Goal: Task Accomplishment & Management: Complete application form

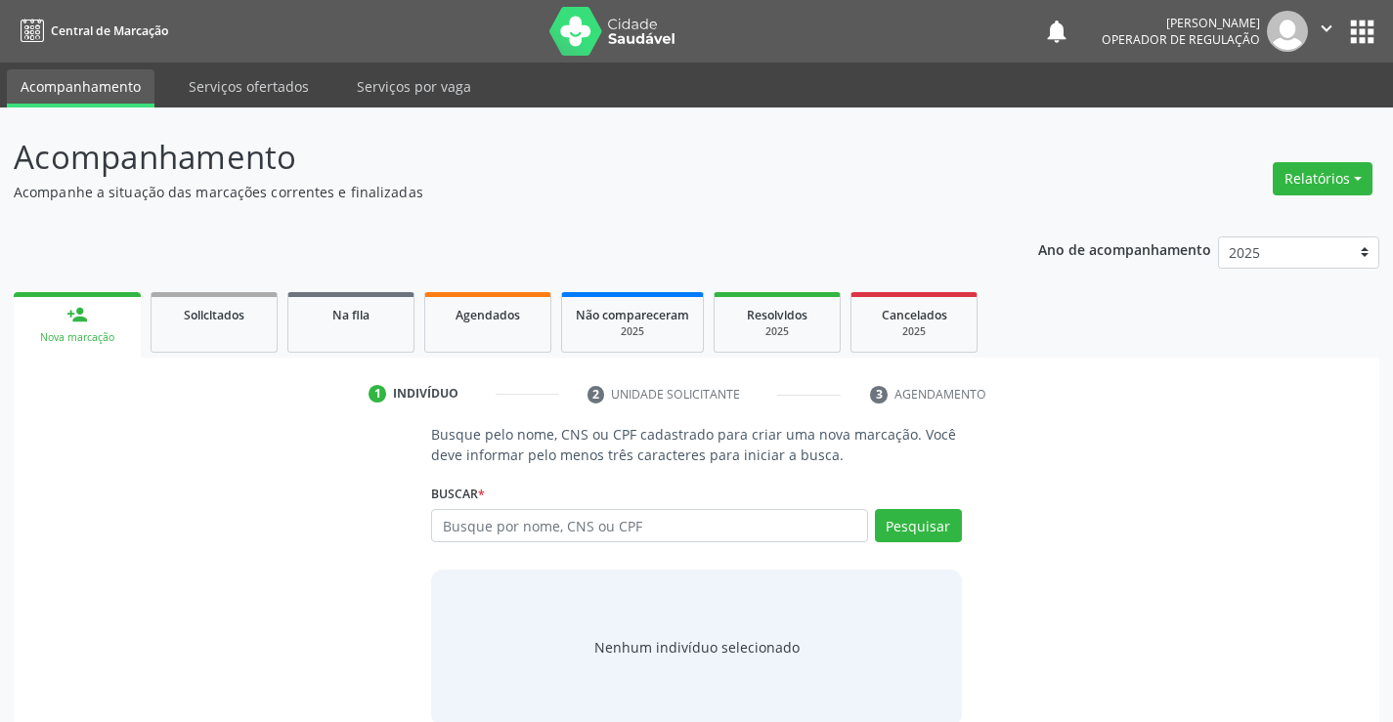
click at [594, 521] on input "text" at bounding box center [649, 525] width 436 height 33
type input "700004039181608"
click at [923, 523] on button "Pesquisar" at bounding box center [918, 525] width 87 height 33
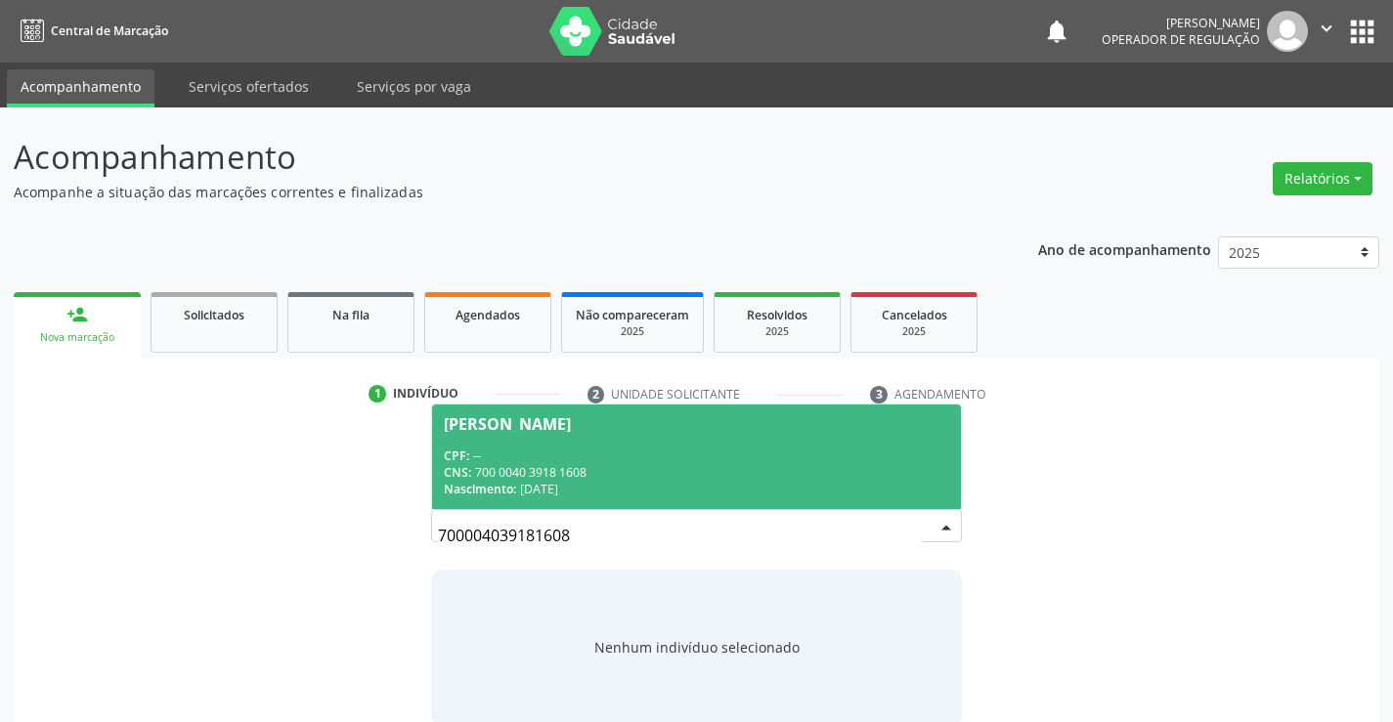
click at [801, 480] on div "CNS: 700 0040 3918 1608" at bounding box center [696, 472] width 504 height 17
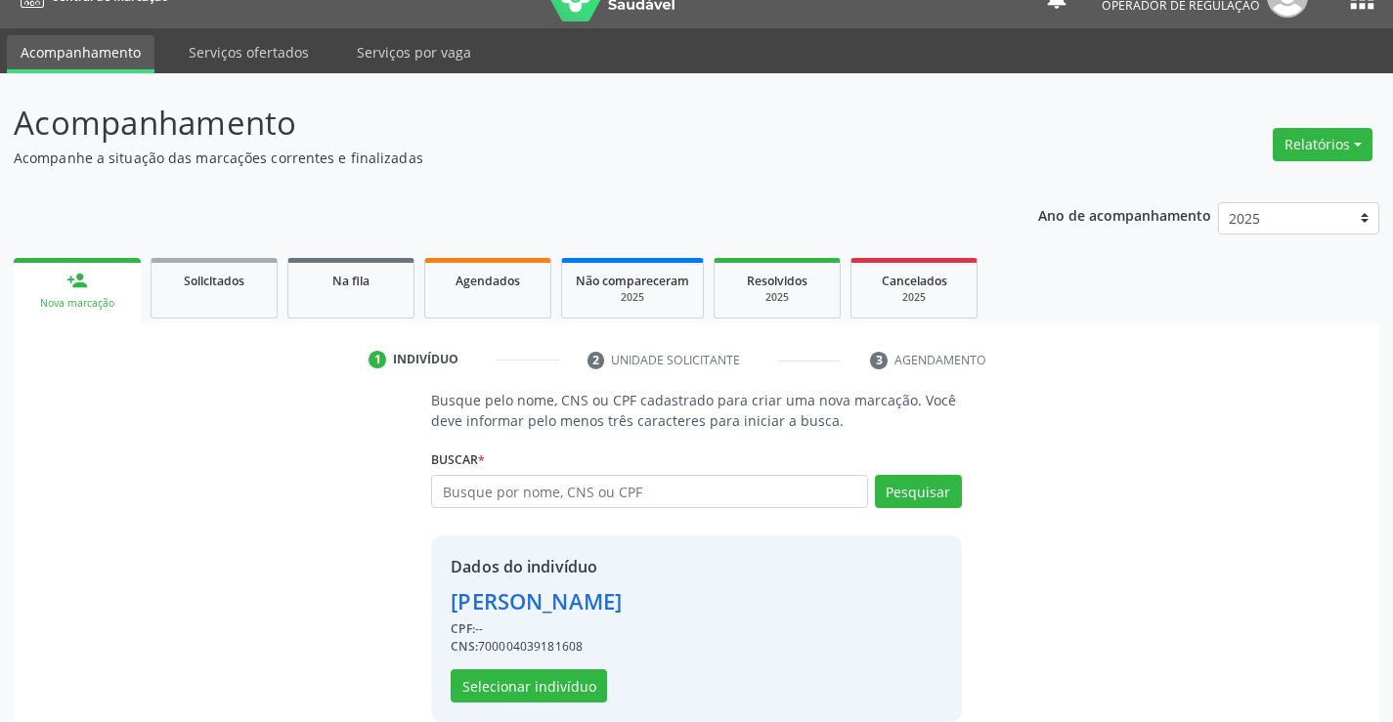
scroll to position [62, 0]
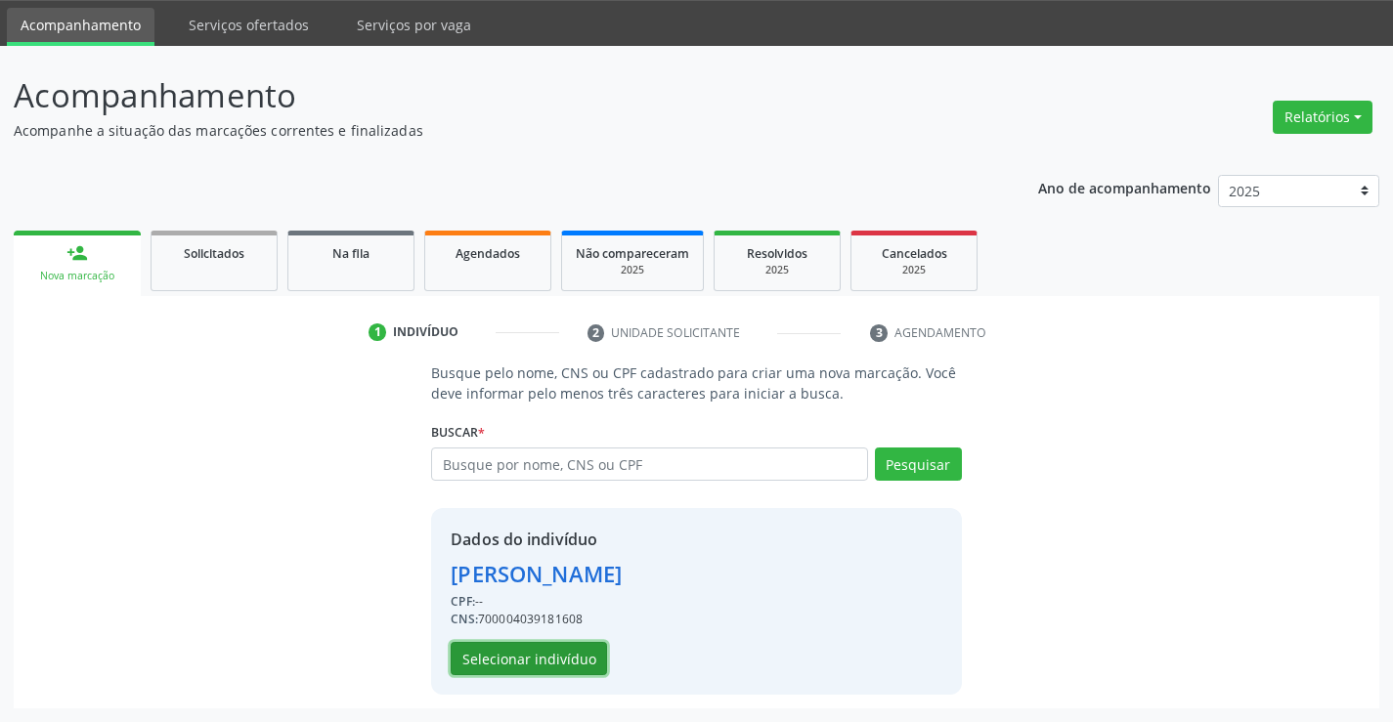
click at [579, 659] on button "Selecionar indivíduo" at bounding box center [528, 658] width 156 height 33
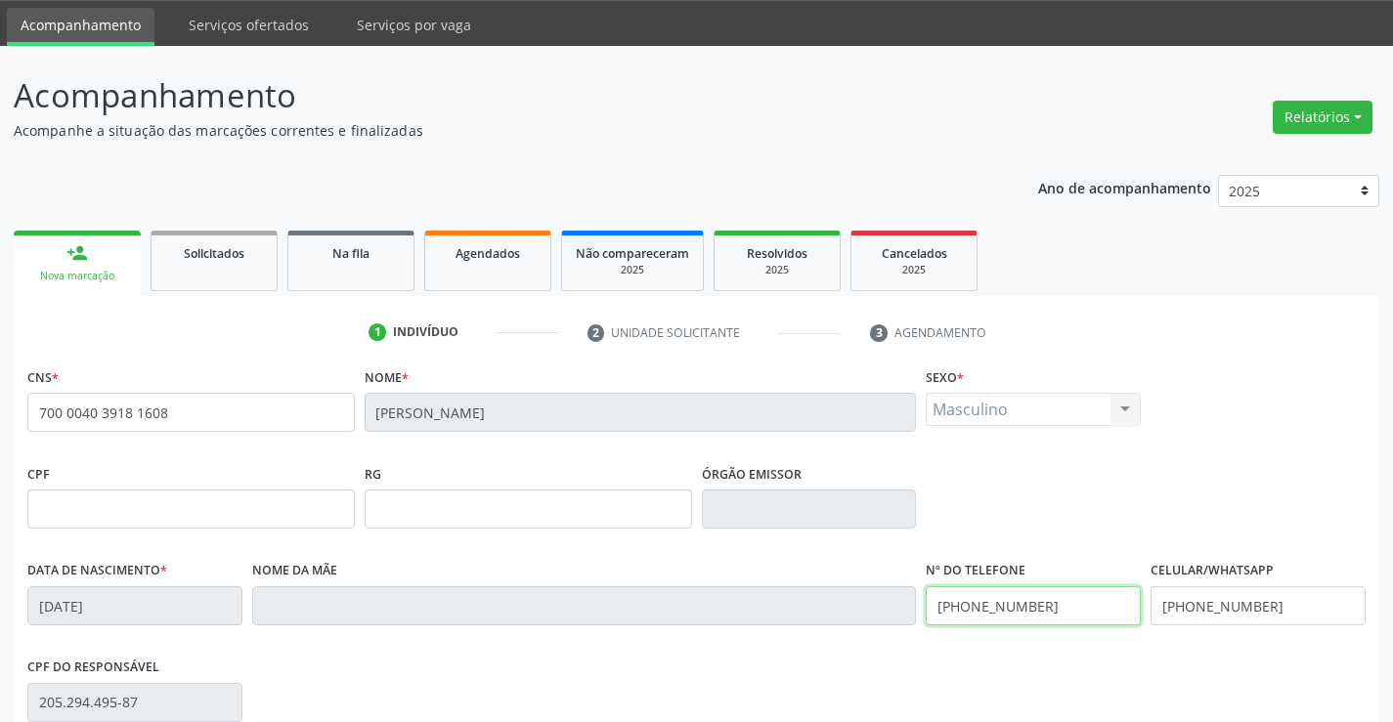
click at [1052, 612] on input "[PHONE_NUMBER]" at bounding box center [1032, 605] width 215 height 39
type input "[PHONE_NUMBER]"
click at [1291, 604] on input "[PHONE_NUMBER]" at bounding box center [1257, 605] width 215 height 39
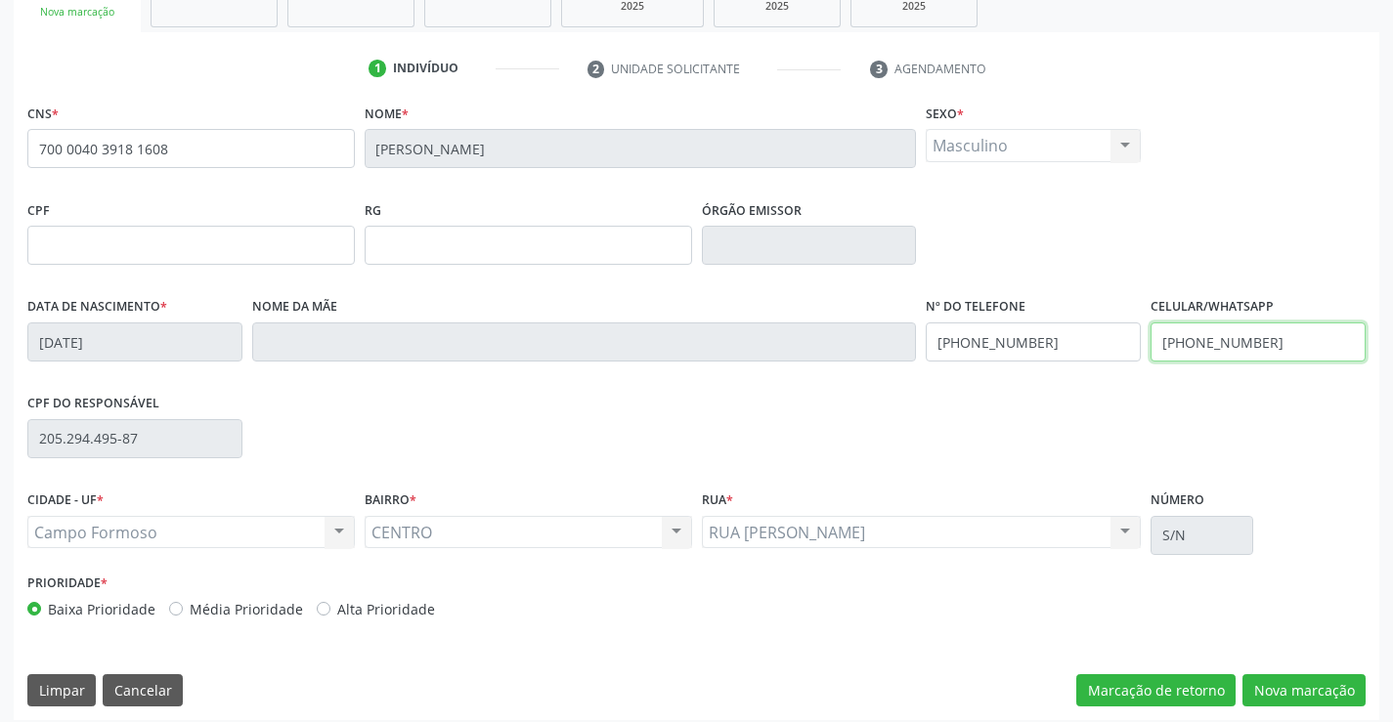
scroll to position [337, 0]
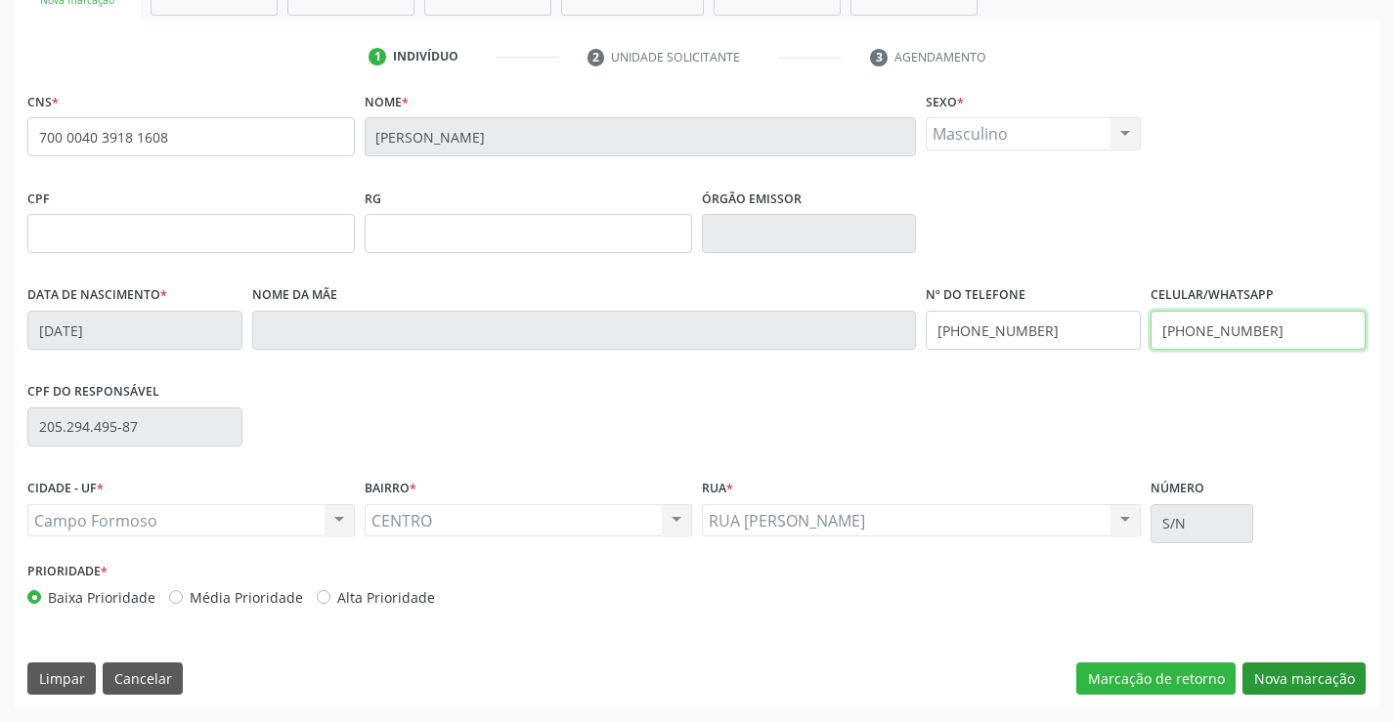
type input "[PHONE_NUMBER]"
click at [1286, 680] on button "Nova marcação" at bounding box center [1303, 679] width 123 height 33
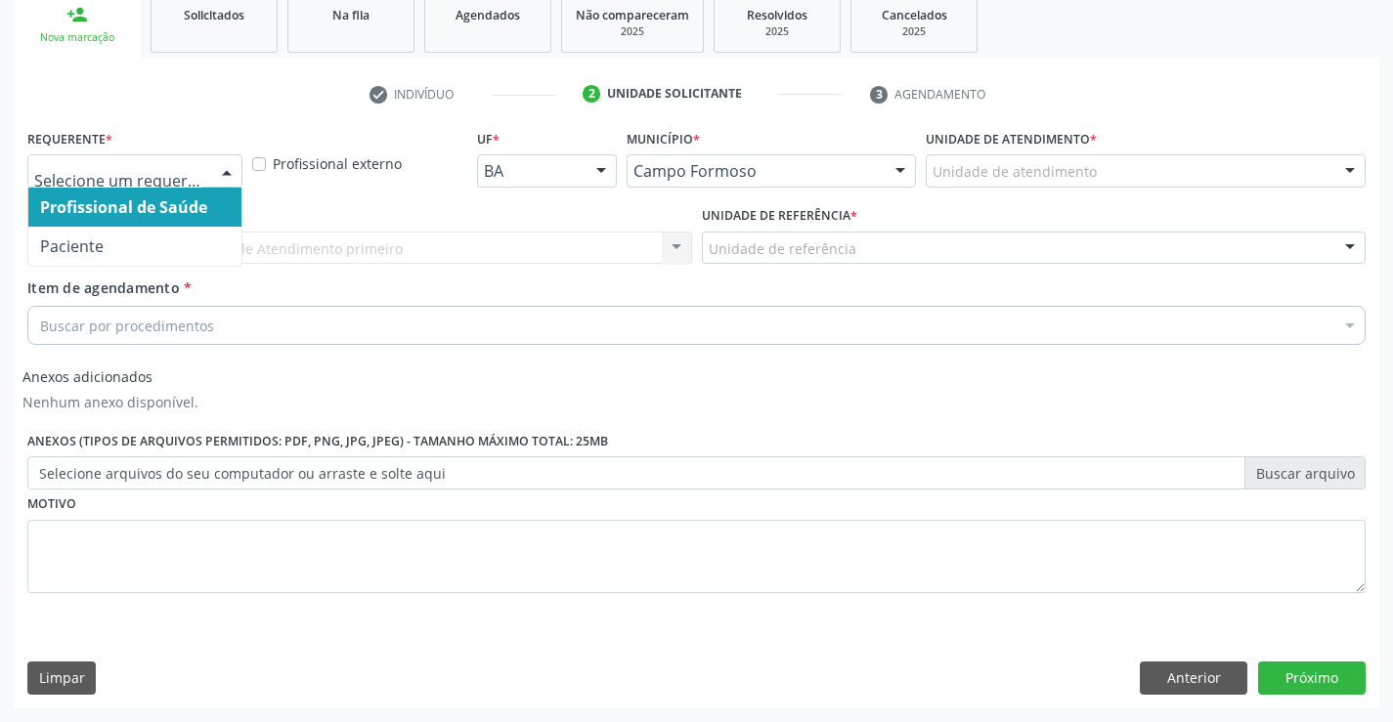
click at [235, 171] on div at bounding box center [226, 171] width 29 height 33
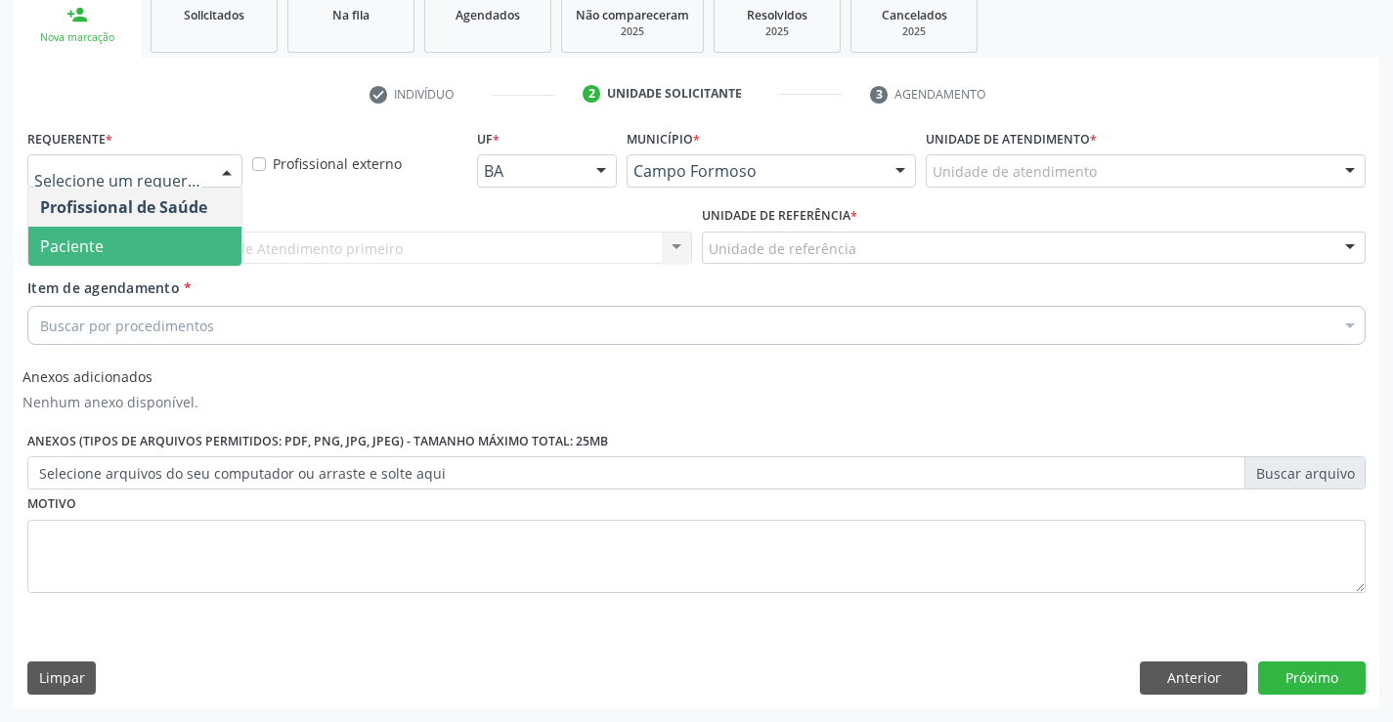
click at [212, 247] on span "Paciente" at bounding box center [134, 246] width 213 height 39
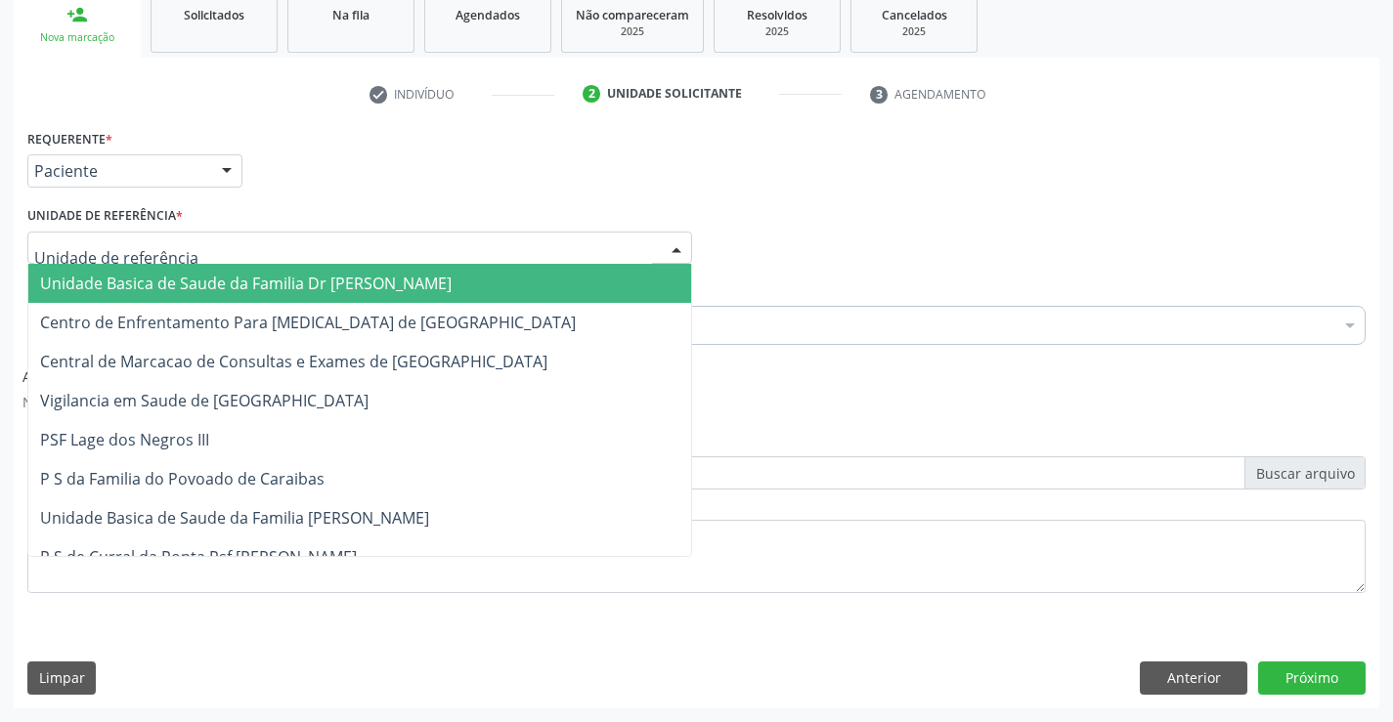
click at [258, 248] on div at bounding box center [359, 248] width 665 height 33
click at [267, 288] on span "Unidade Basica de Saude da Familia Dr [PERSON_NAME]" at bounding box center [245, 283] width 411 height 21
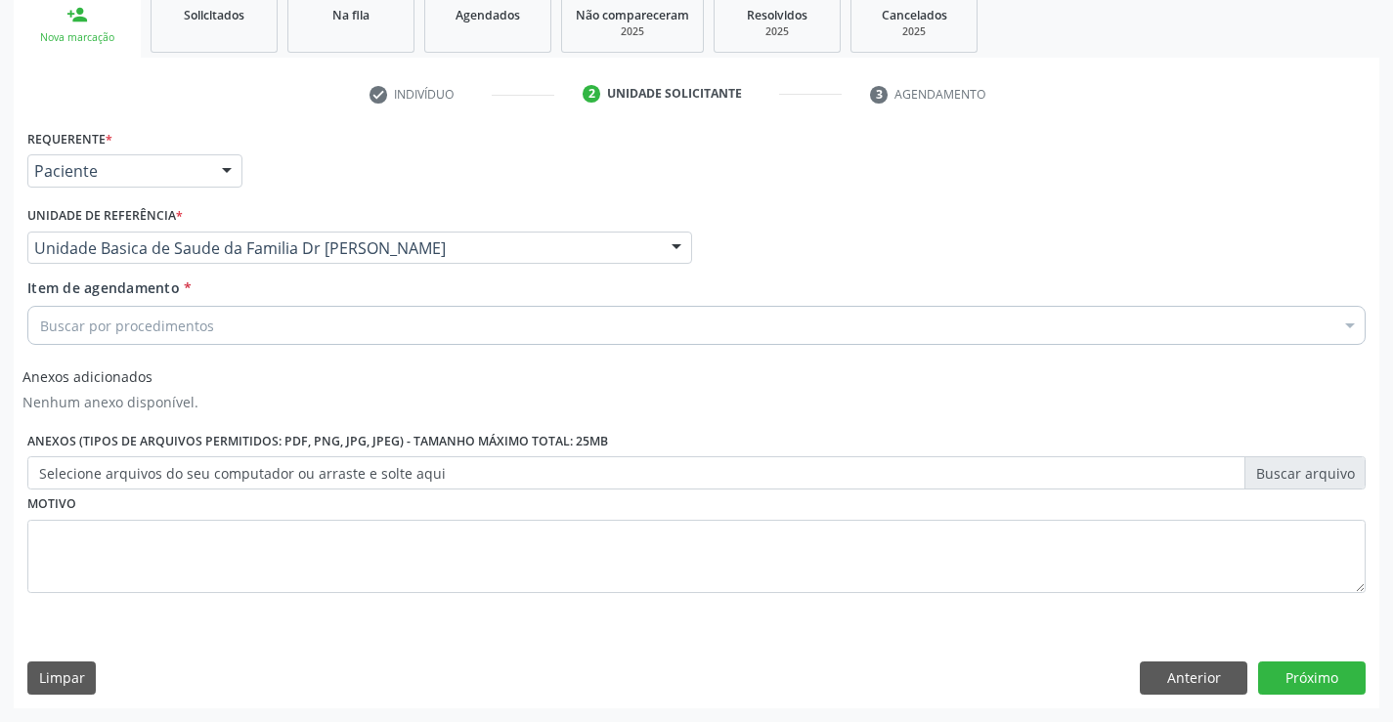
click at [260, 334] on div "Buscar por procedimentos" at bounding box center [696, 325] width 1338 height 39
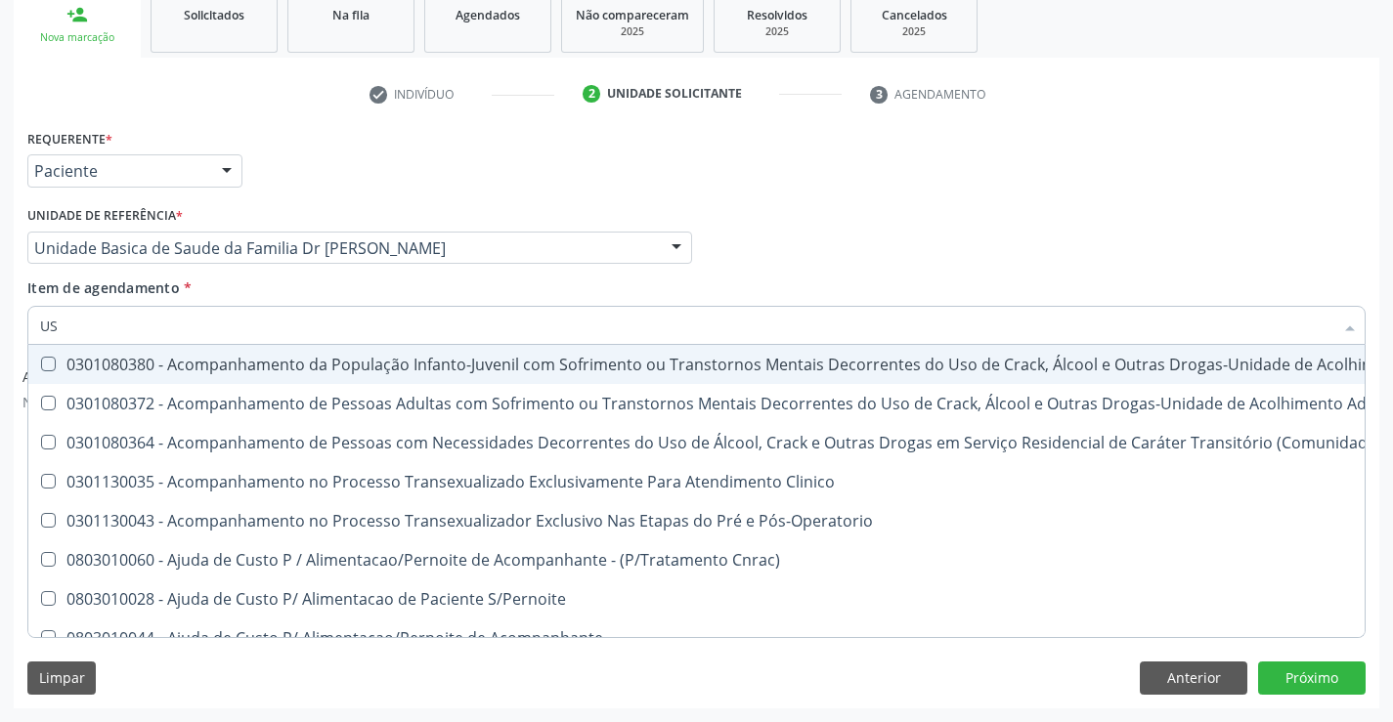
type input "USG"
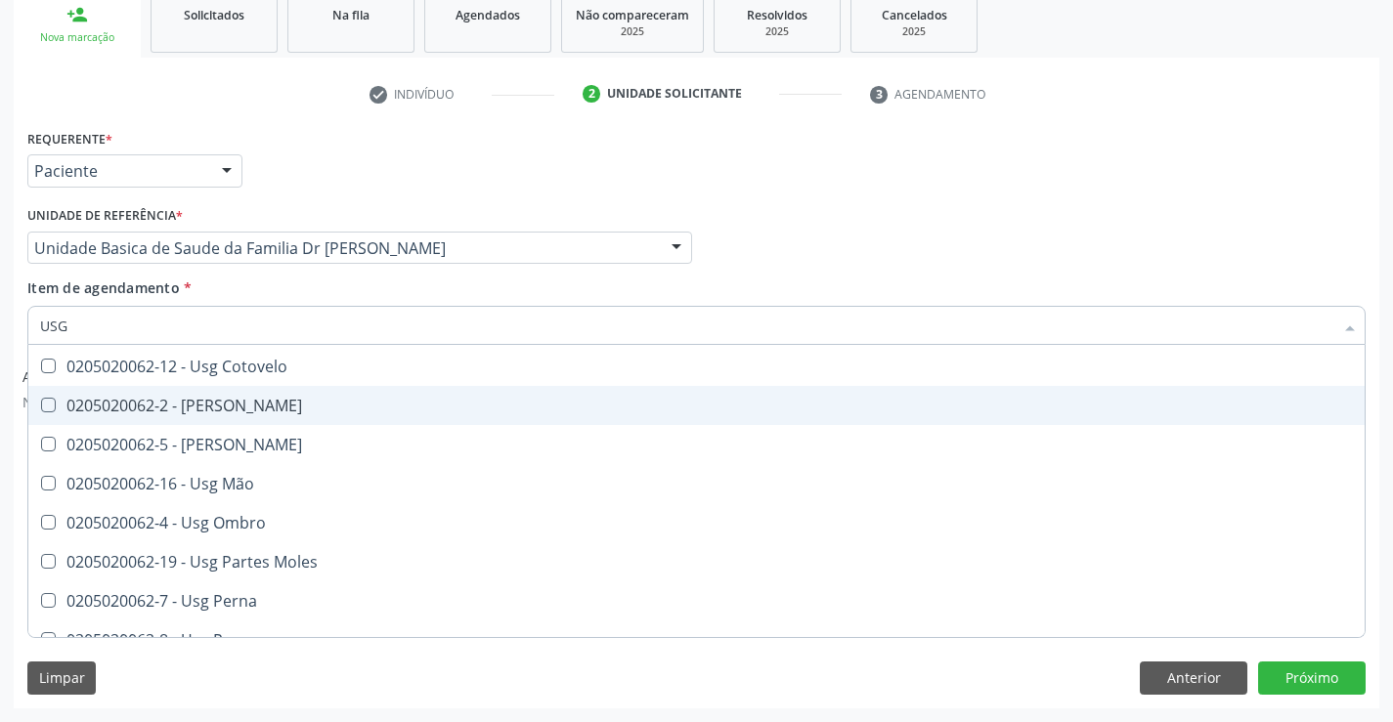
scroll to position [195, 0]
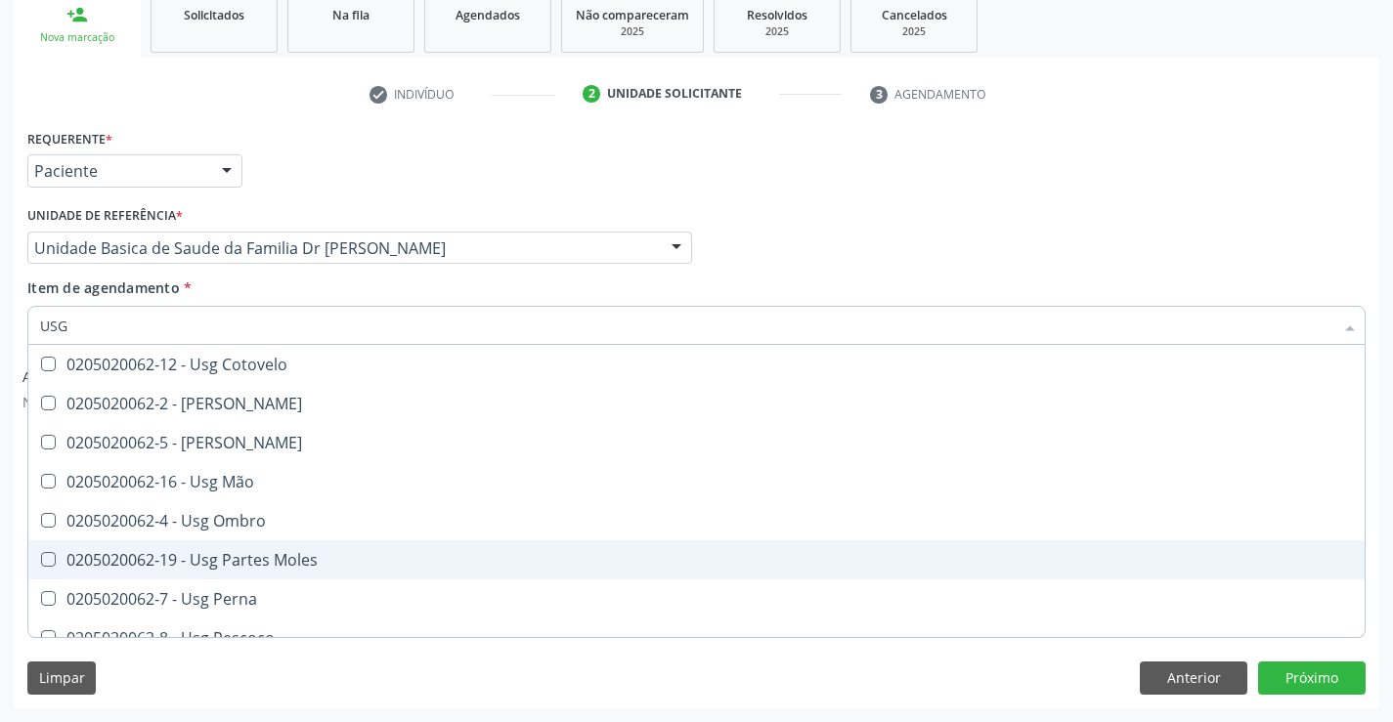
click at [270, 556] on div "0205020062-19 - Usg Partes Moles" at bounding box center [696, 560] width 1312 height 16
checkbox Moles "true"
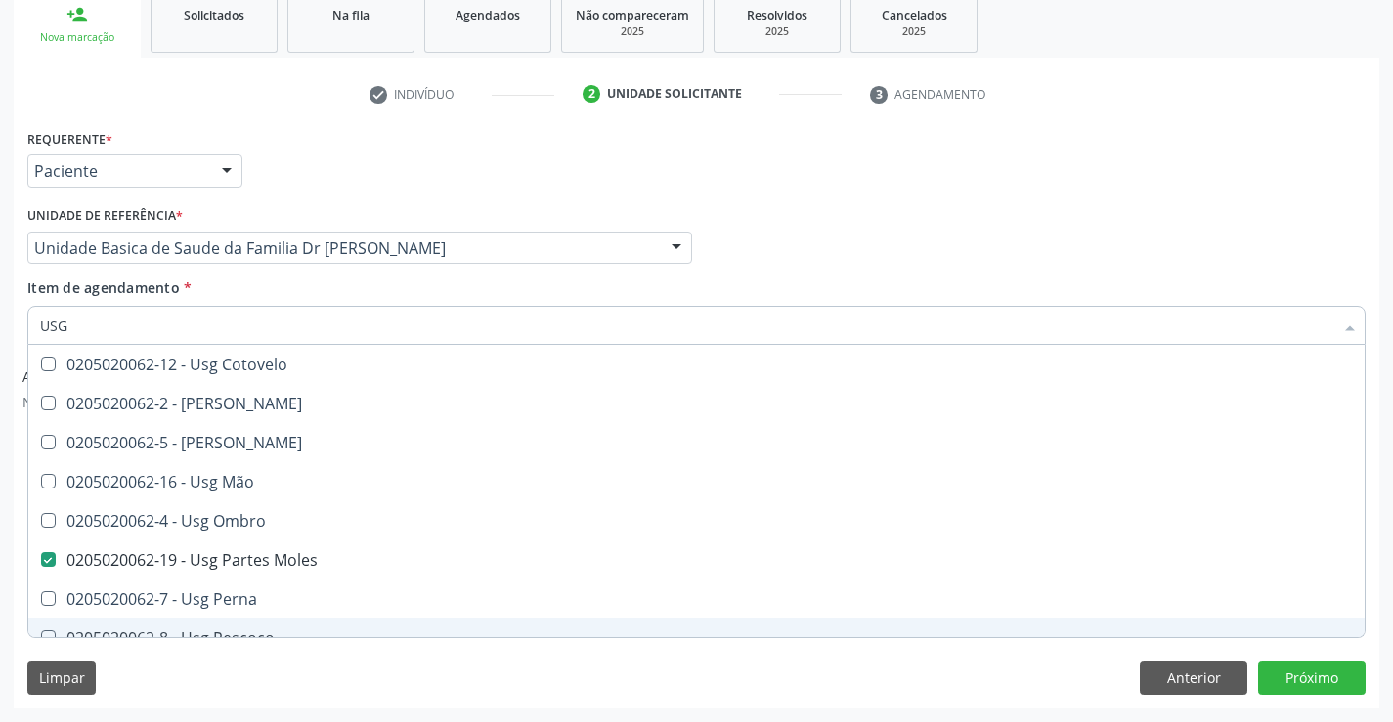
type input "USG"
click at [322, 686] on div "Limpar Anterior Próximo" at bounding box center [696, 678] width 1338 height 33
checkbox Braço "true"
checkbox Moles "false"
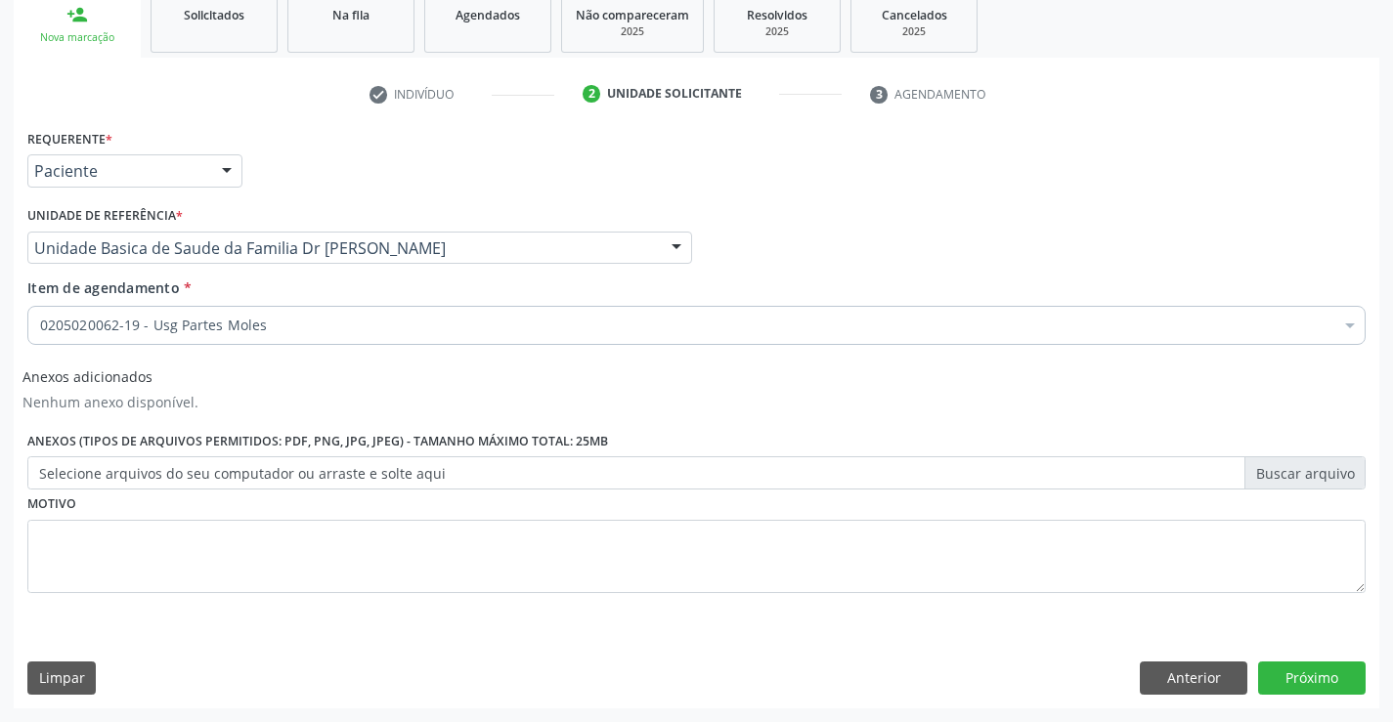
scroll to position [0, 0]
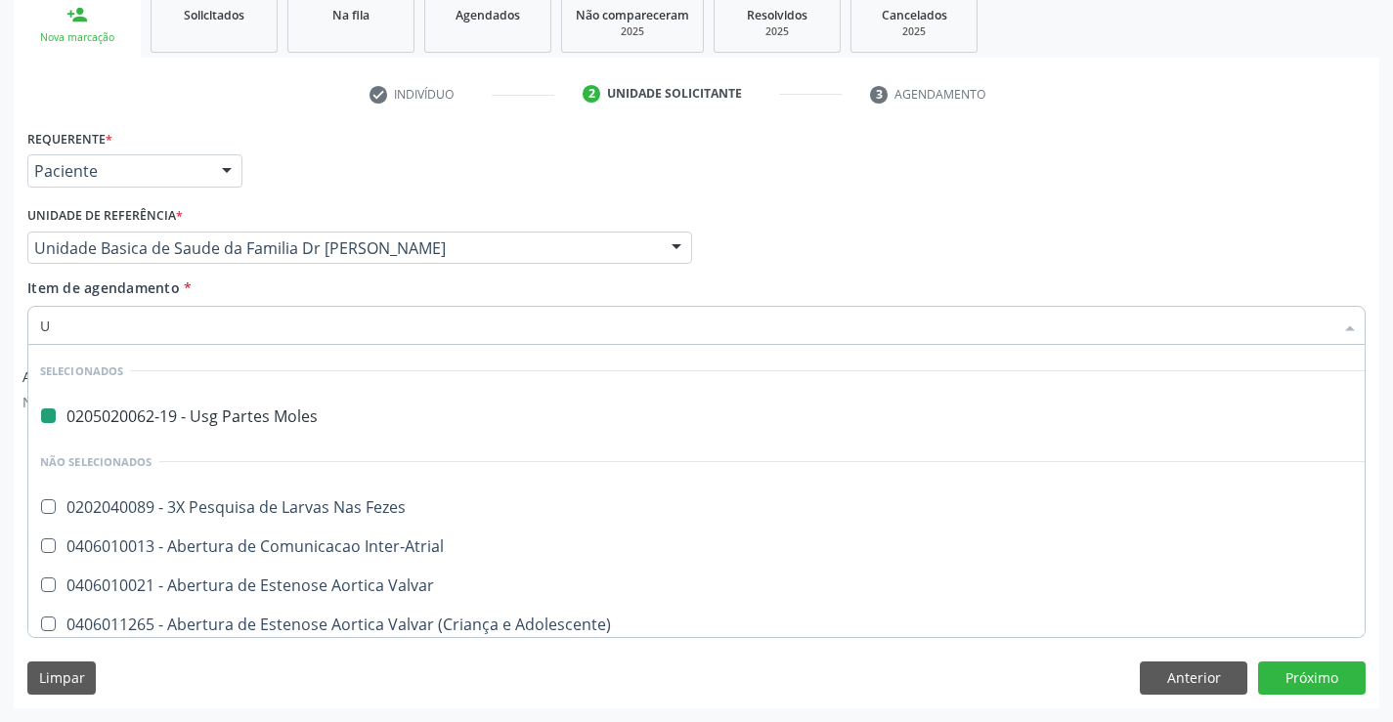
type input "UL"
checkbox Moles "false"
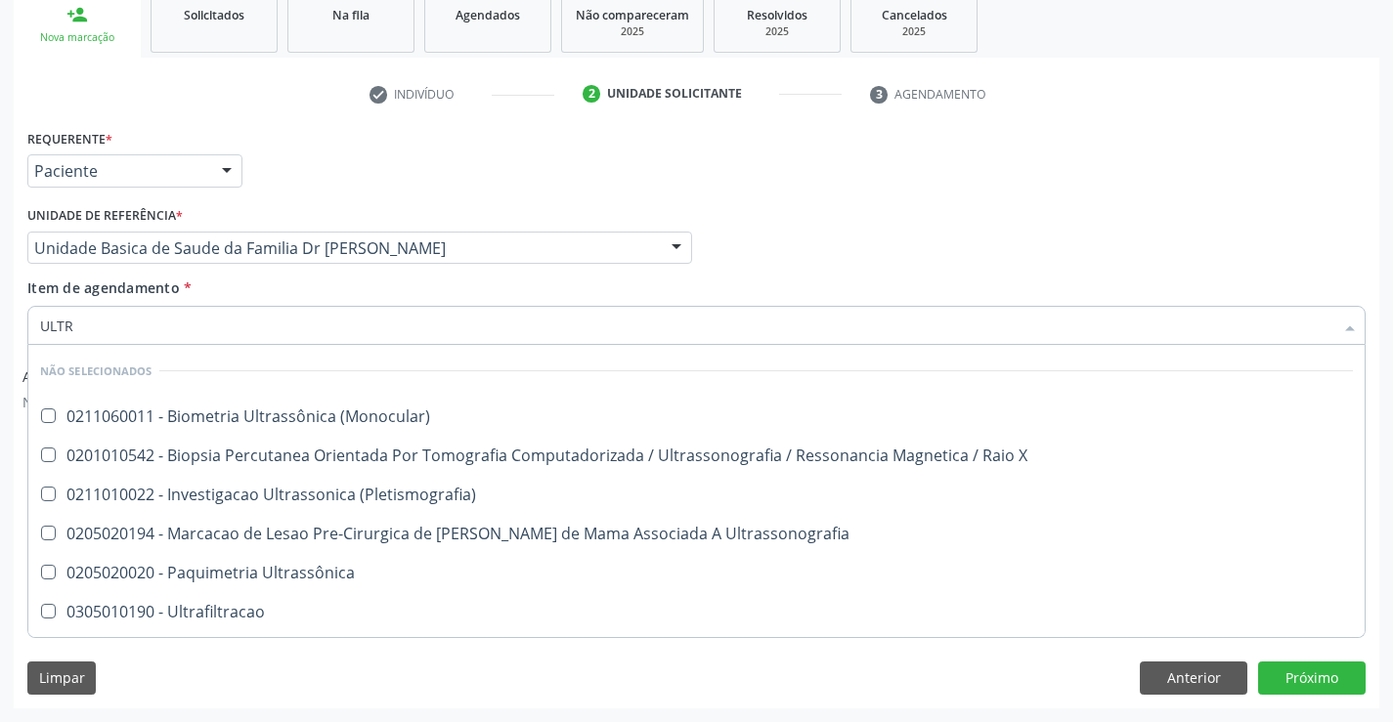
type input "ULTRA"
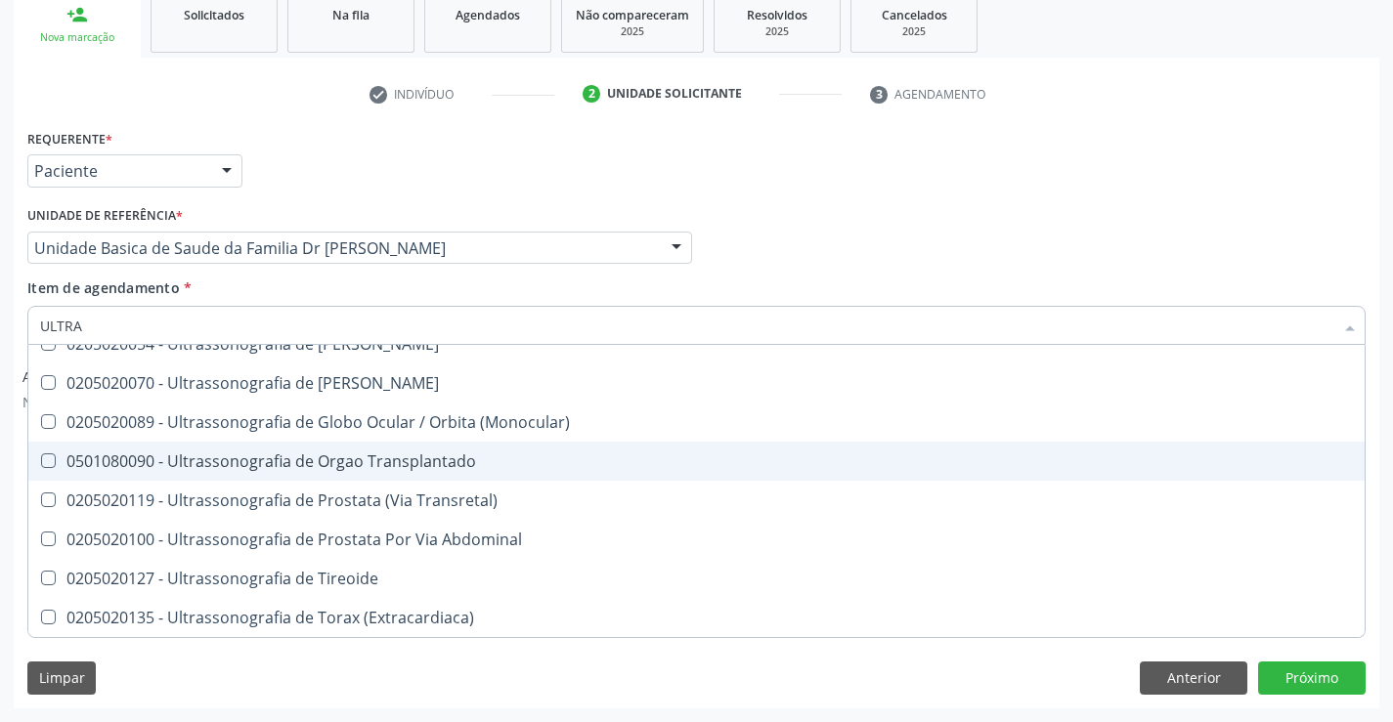
scroll to position [600, 0]
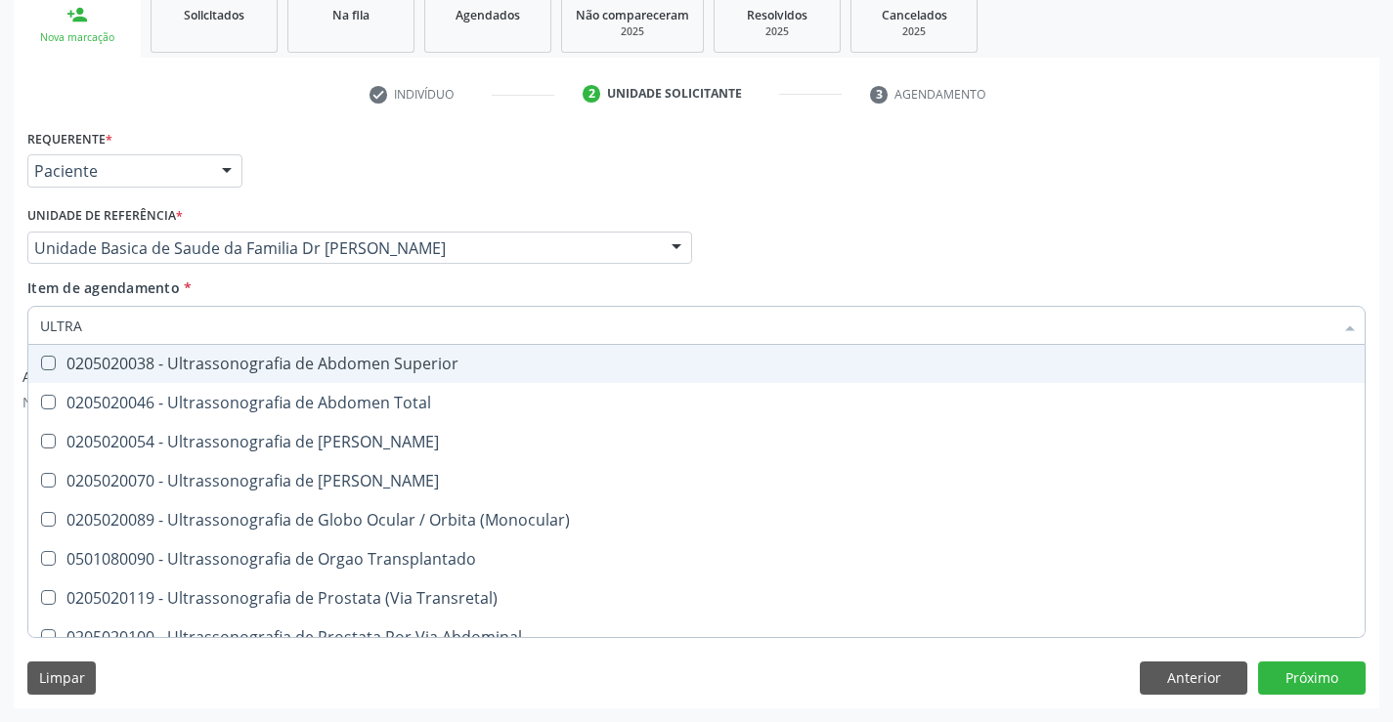
click at [450, 359] on div "0205020038 - Ultrassonografia de Abdomen Superior" at bounding box center [696, 364] width 1312 height 16
checkbox Superior "true"
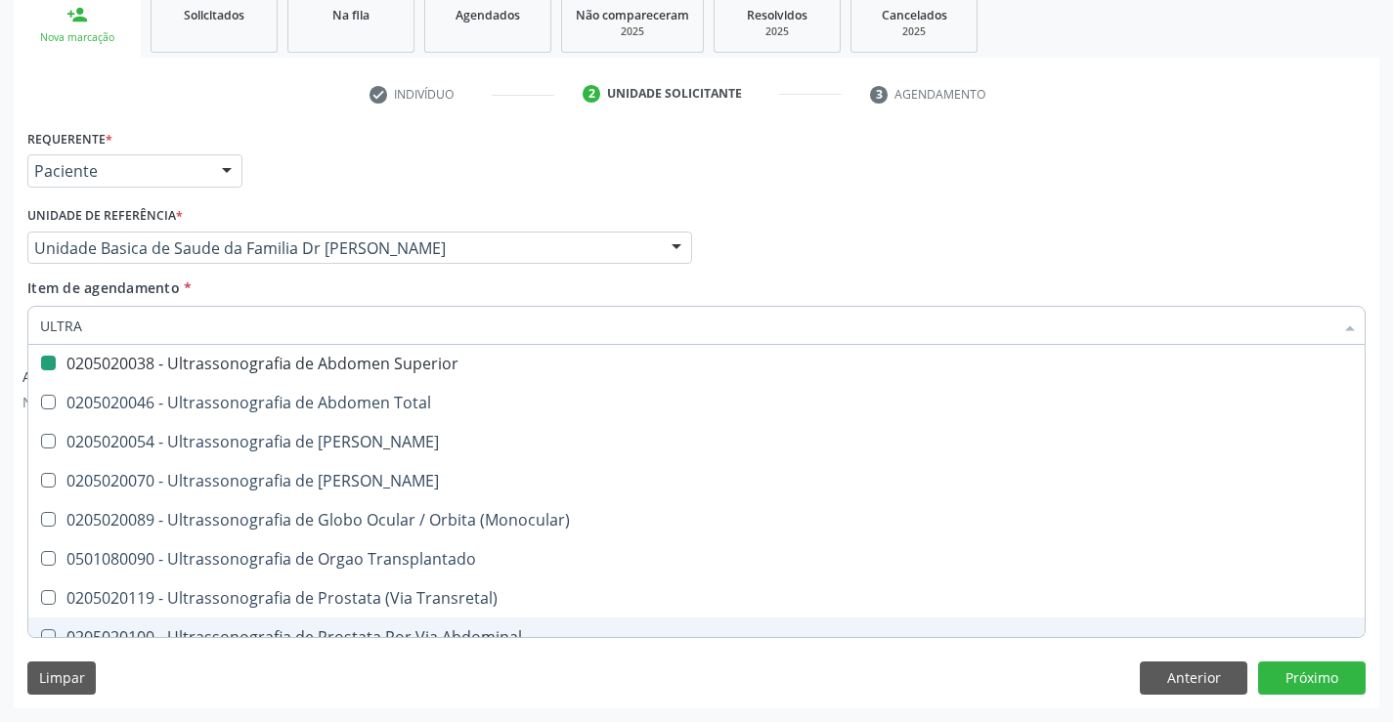
click at [444, 674] on div "Limpar Anterior Próximo" at bounding box center [696, 678] width 1338 height 33
checkbox \(Monocular\) "true"
checkbox Superior "false"
checkbox X "true"
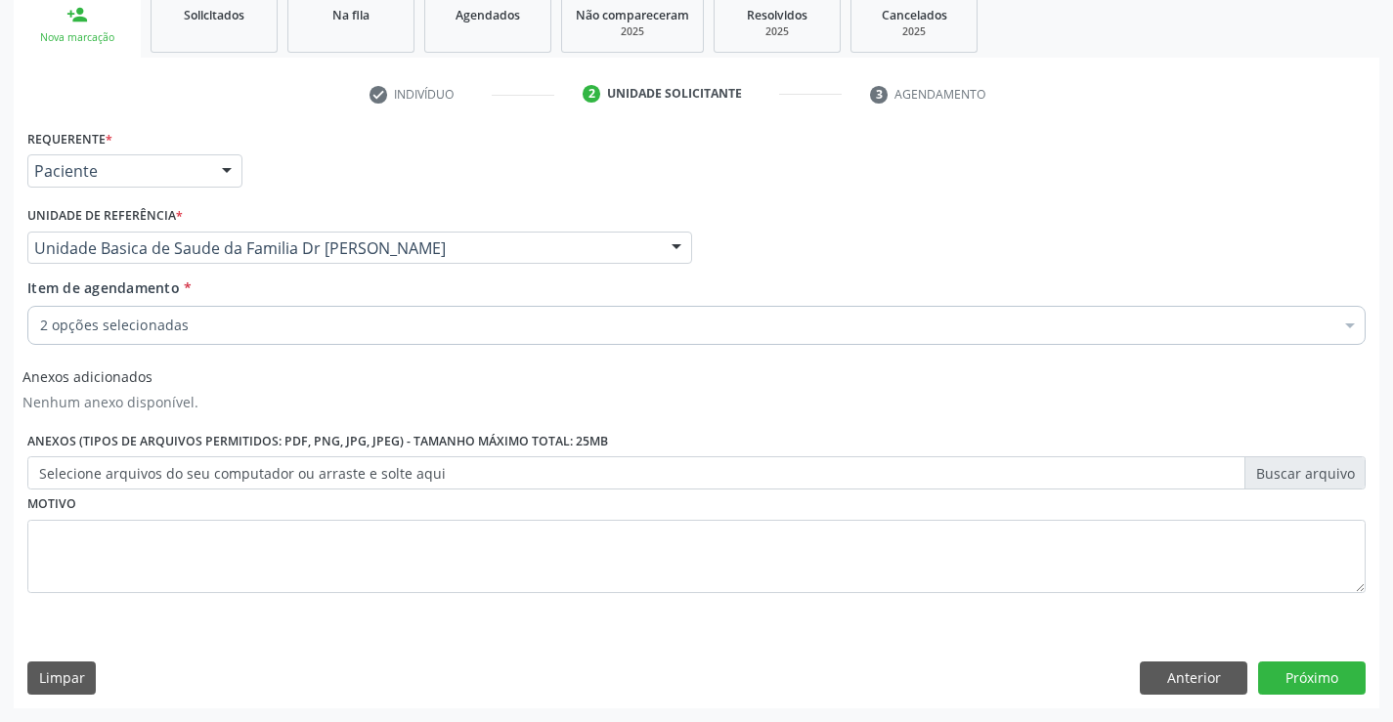
scroll to position [0, 0]
click at [1316, 673] on button "Próximo" at bounding box center [1311, 678] width 107 height 33
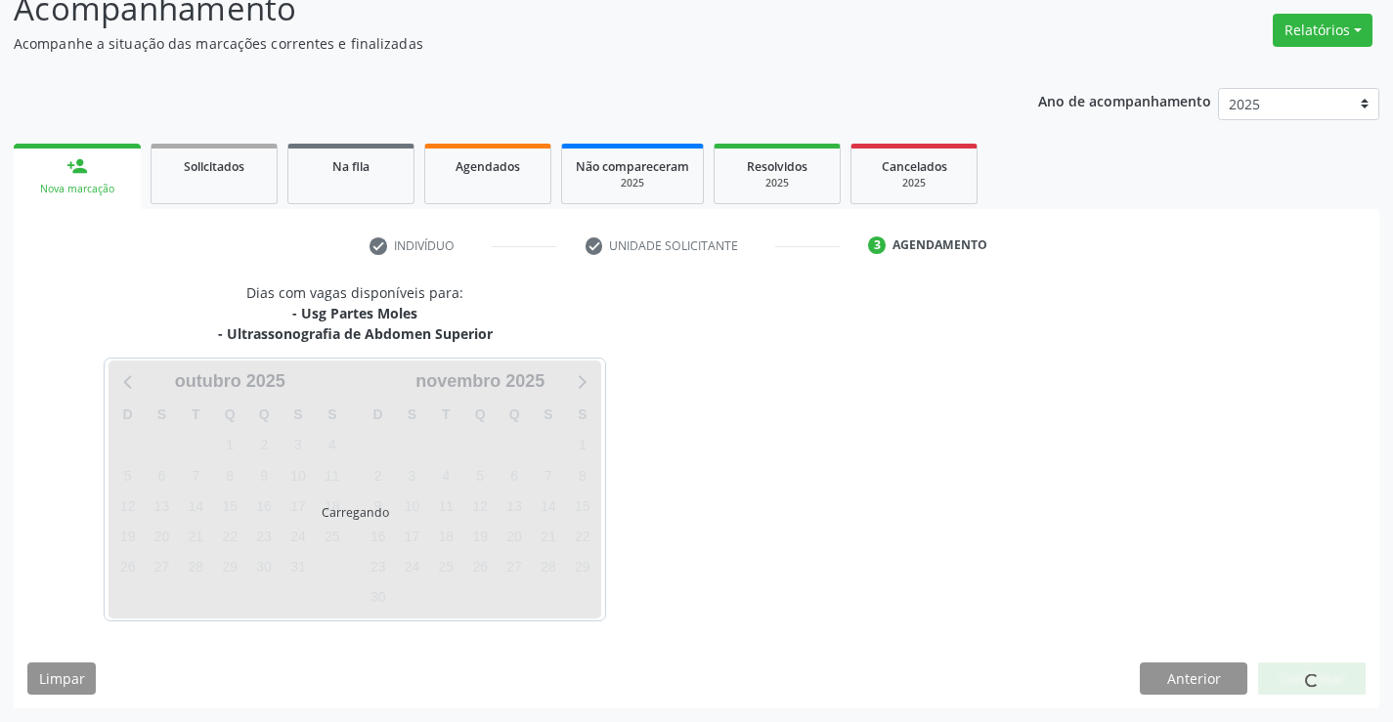
scroll to position [149, 0]
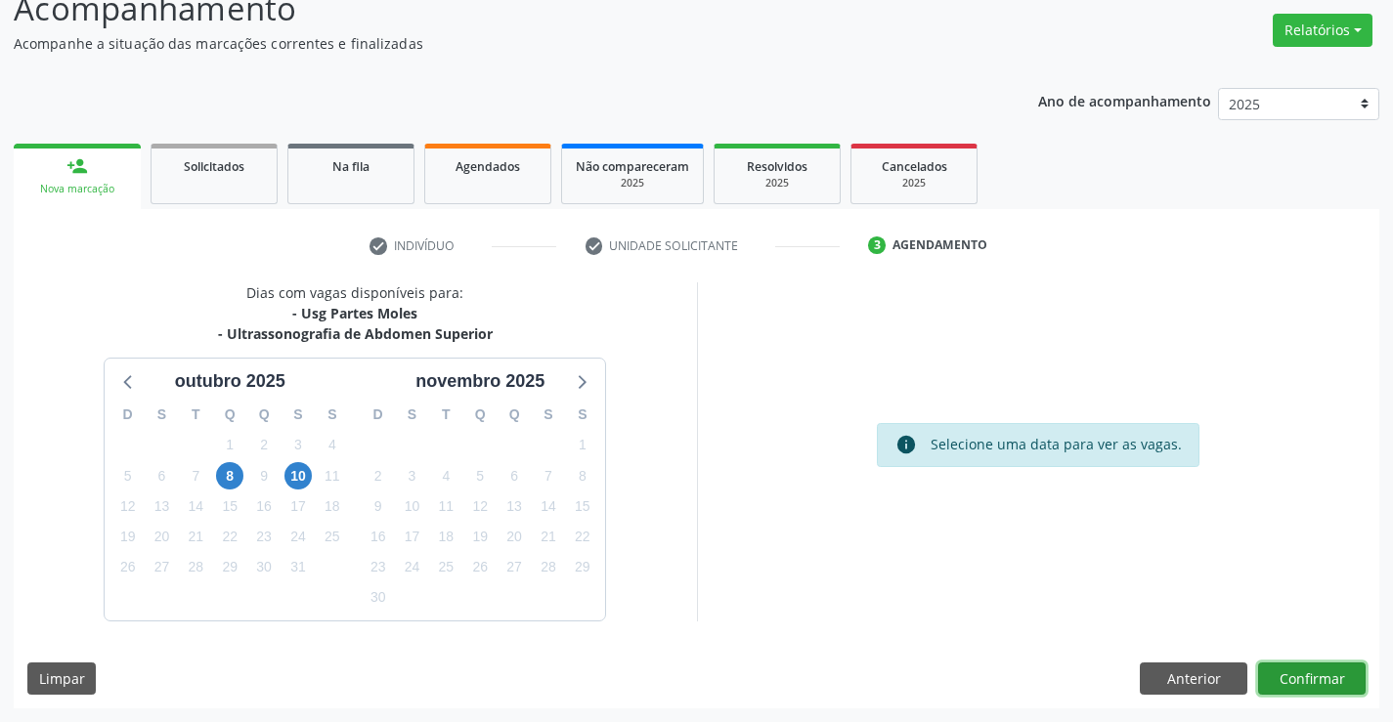
click at [1311, 667] on button "Confirmar" at bounding box center [1311, 679] width 107 height 33
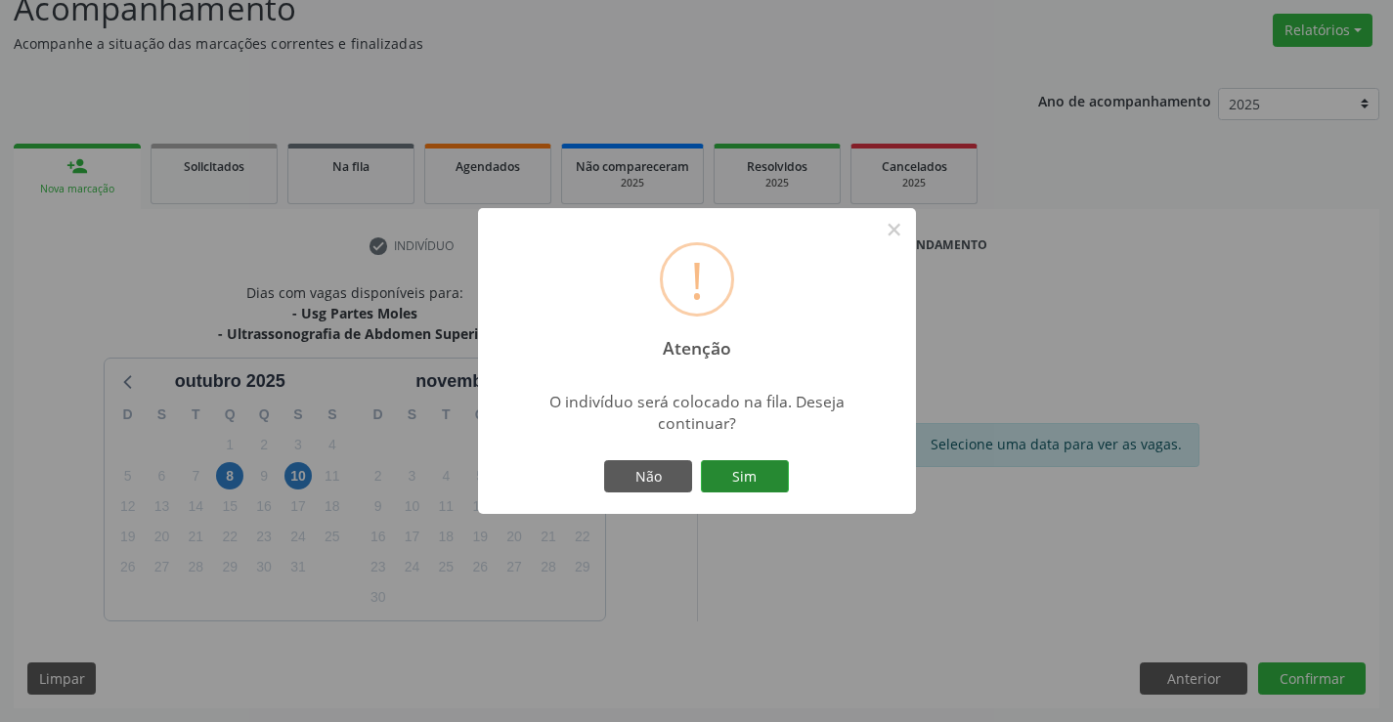
click at [752, 465] on button "Sim" at bounding box center [745, 476] width 88 height 33
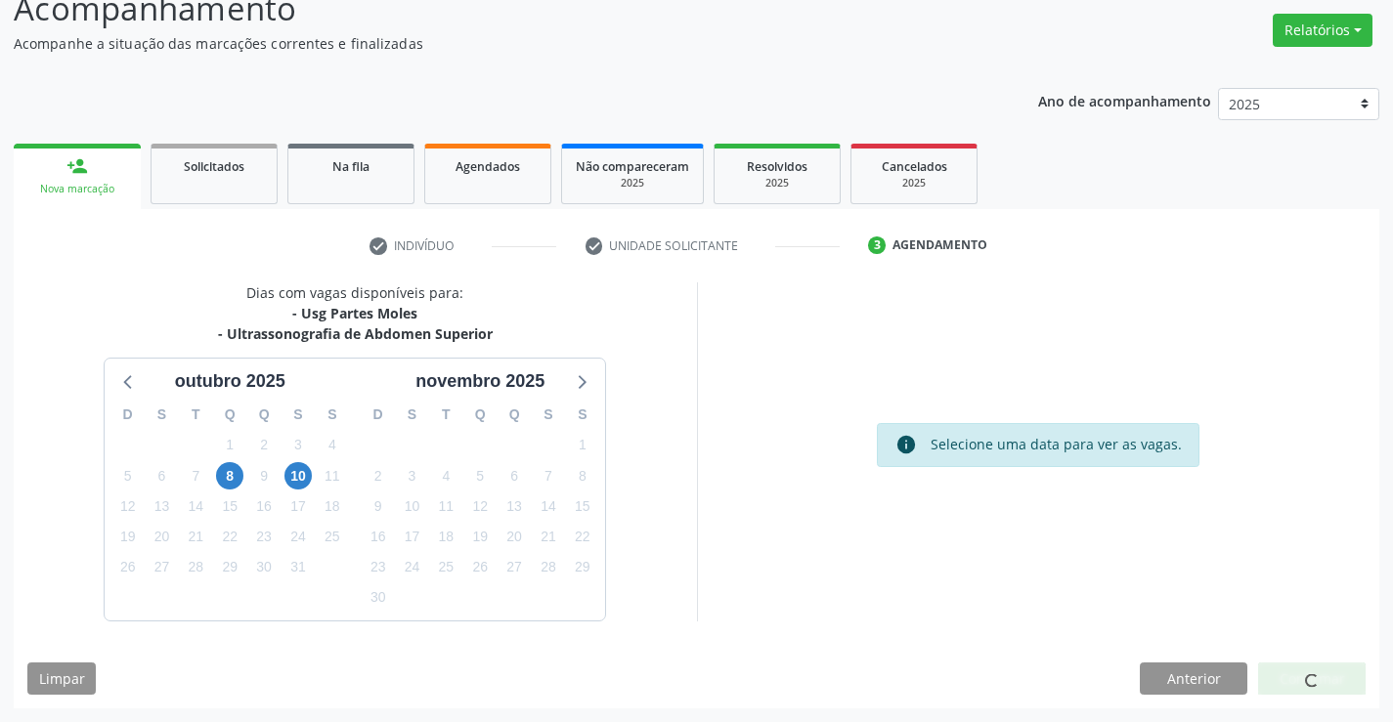
scroll to position [0, 0]
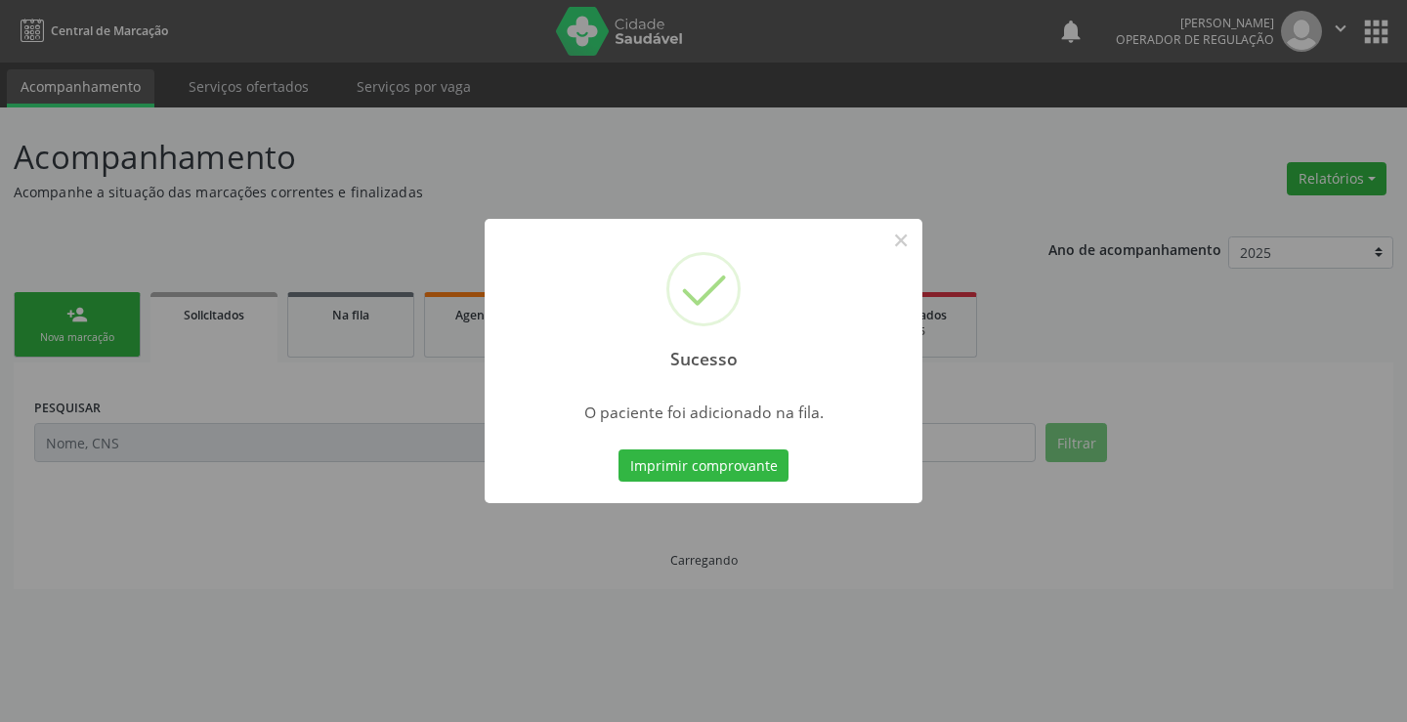
click at [752, 465] on button "Imprimir comprovante" at bounding box center [704, 466] width 170 height 33
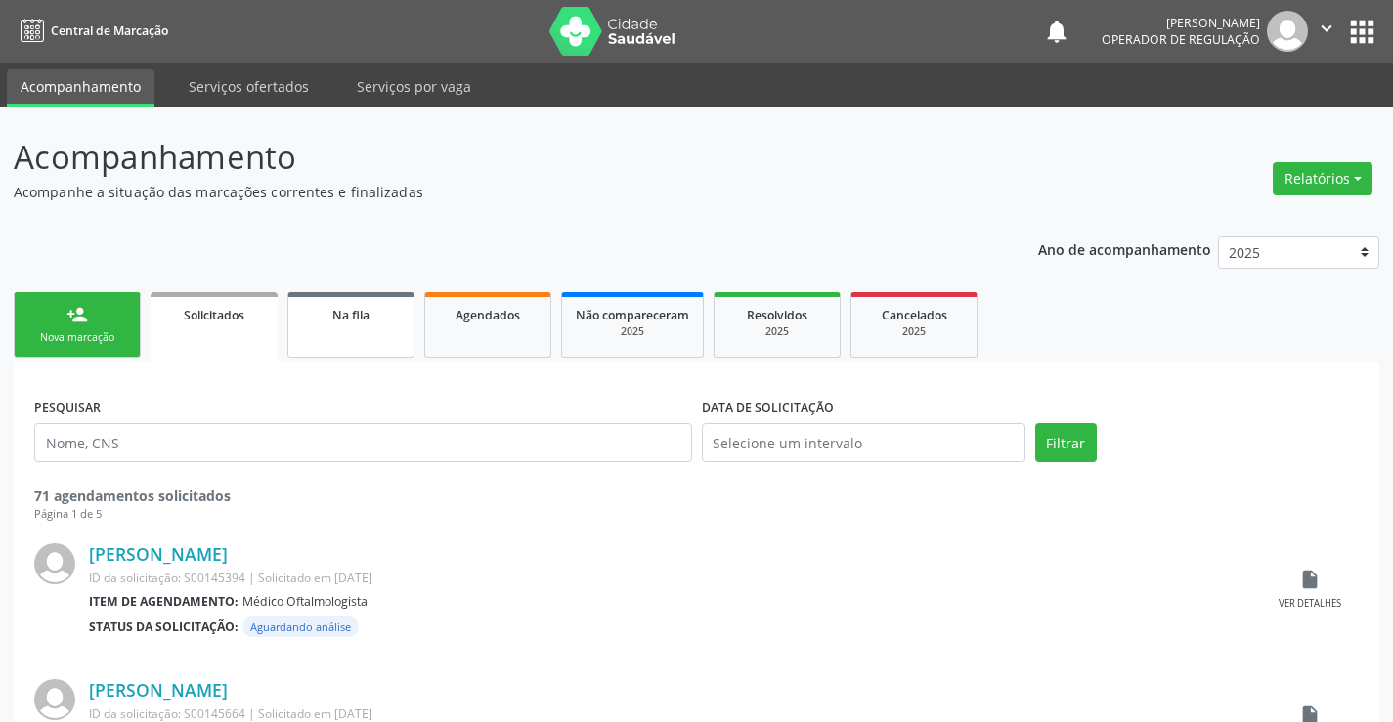
click at [360, 333] on link "Na fila" at bounding box center [350, 324] width 127 height 65
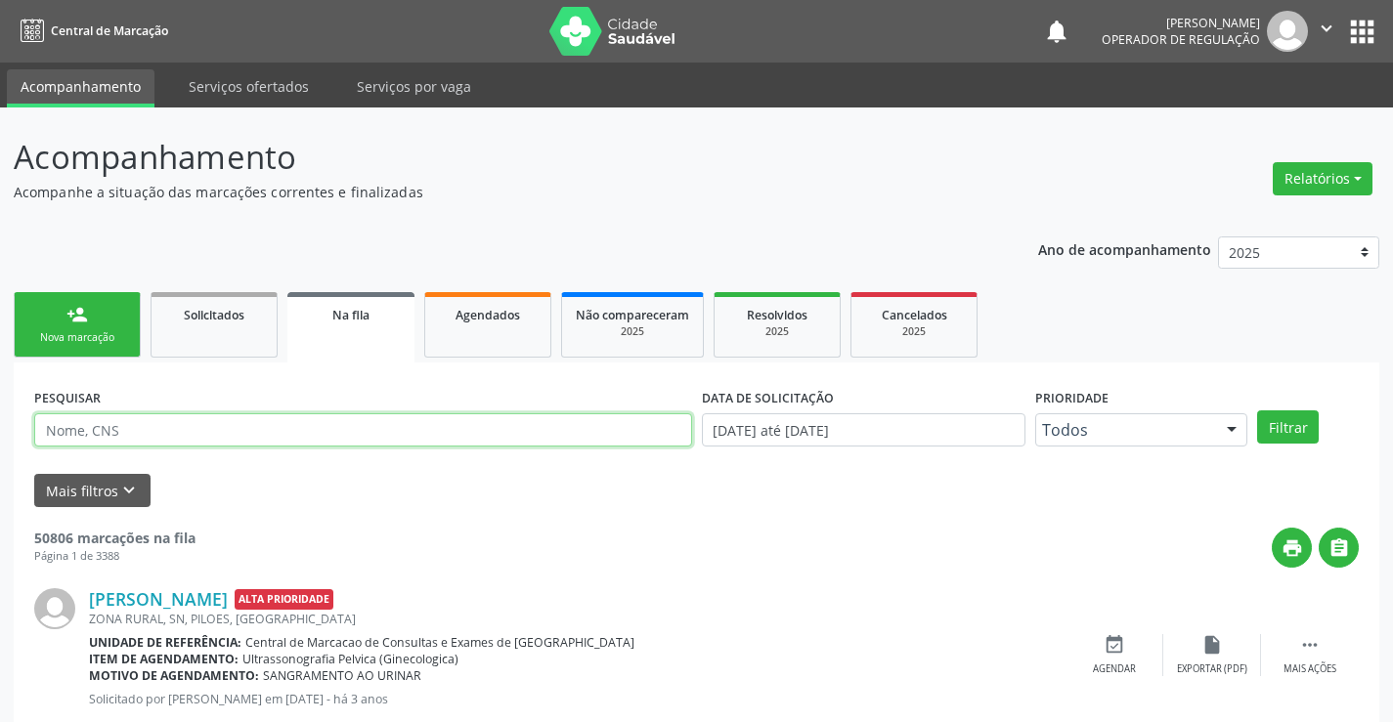
click at [256, 425] on input "text" at bounding box center [363, 429] width 658 height 33
type input "700004039181608"
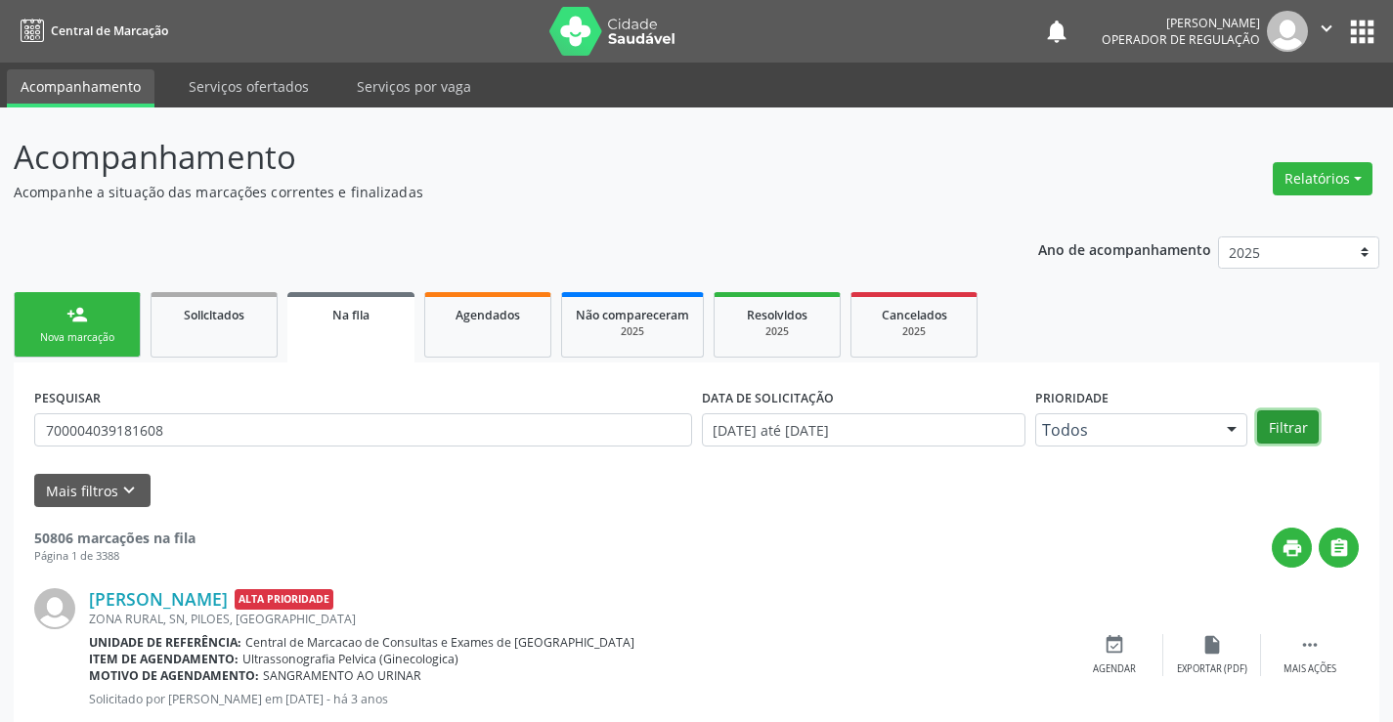
click at [1290, 432] on button "Filtrar" at bounding box center [1288, 426] width 62 height 33
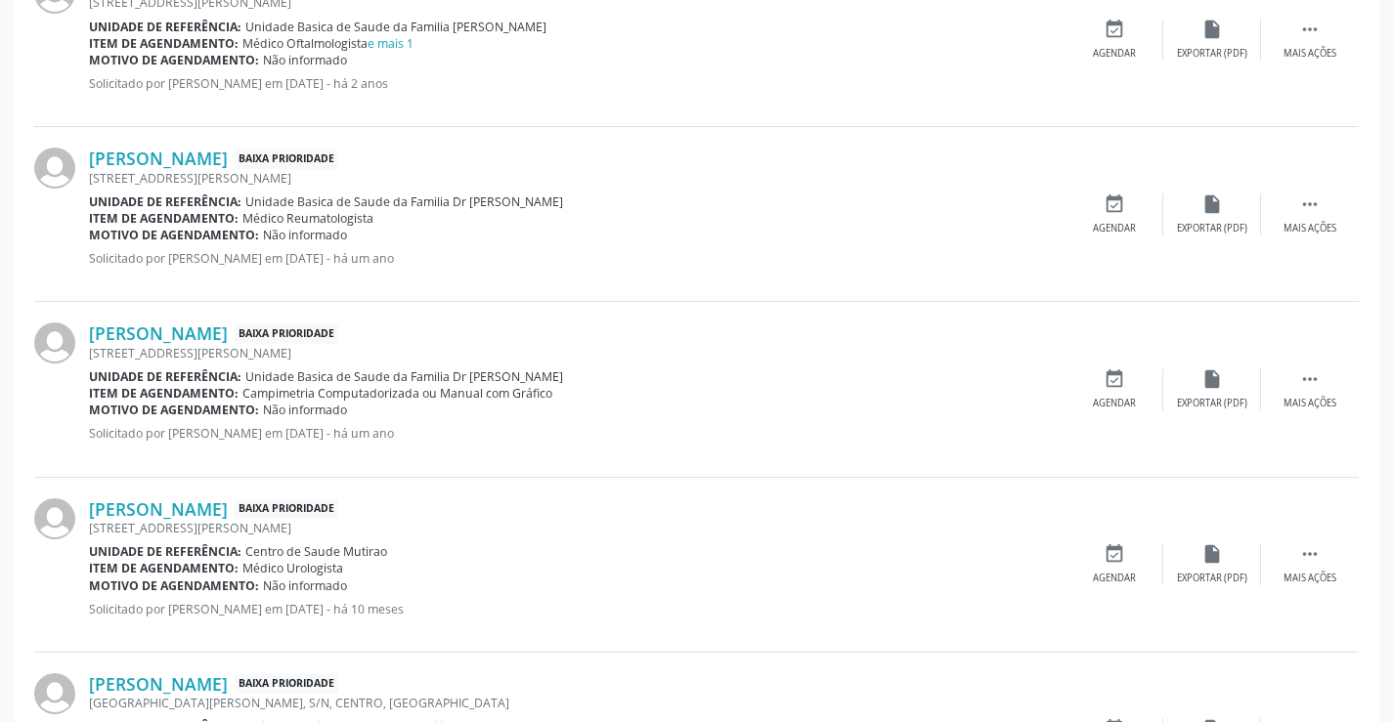
scroll to position [772, 0]
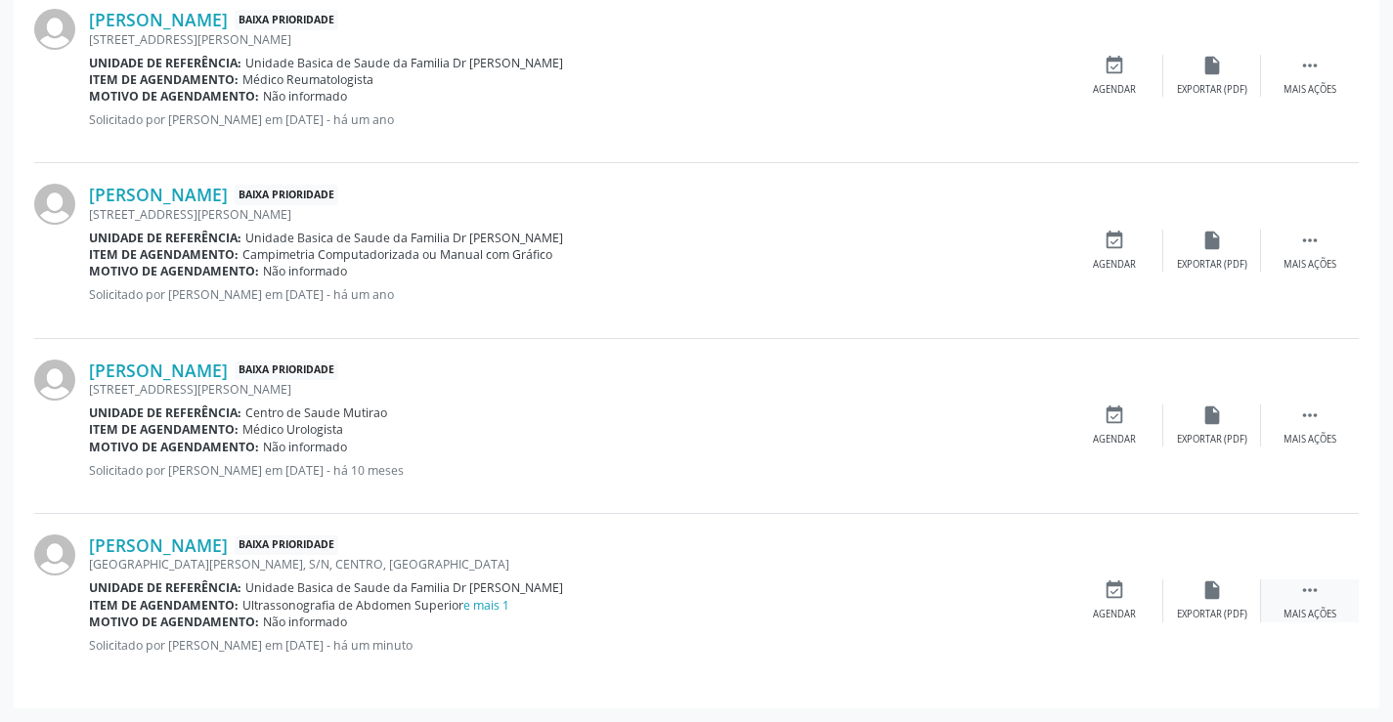
click at [1312, 588] on icon "" at bounding box center [1309, 589] width 21 height 21
click at [1211, 595] on icon "edit" at bounding box center [1211, 589] width 21 height 21
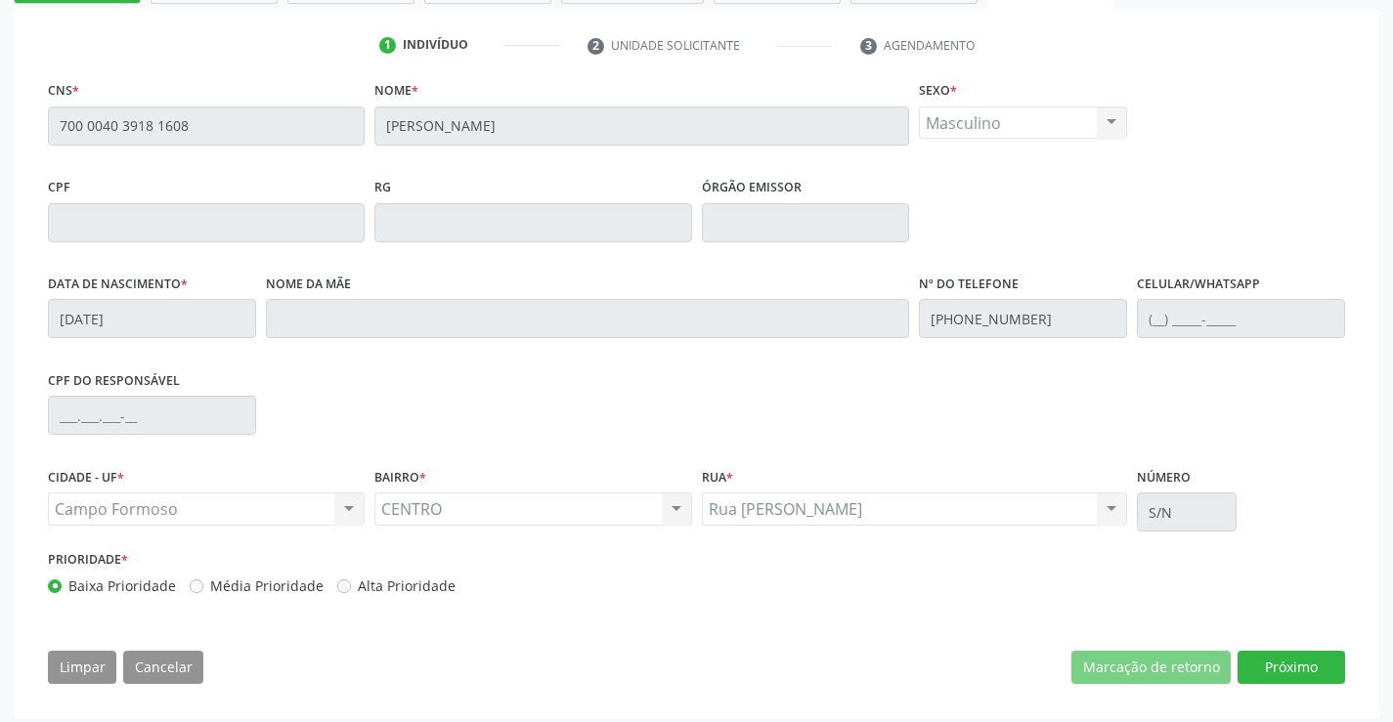
scroll to position [364, 0]
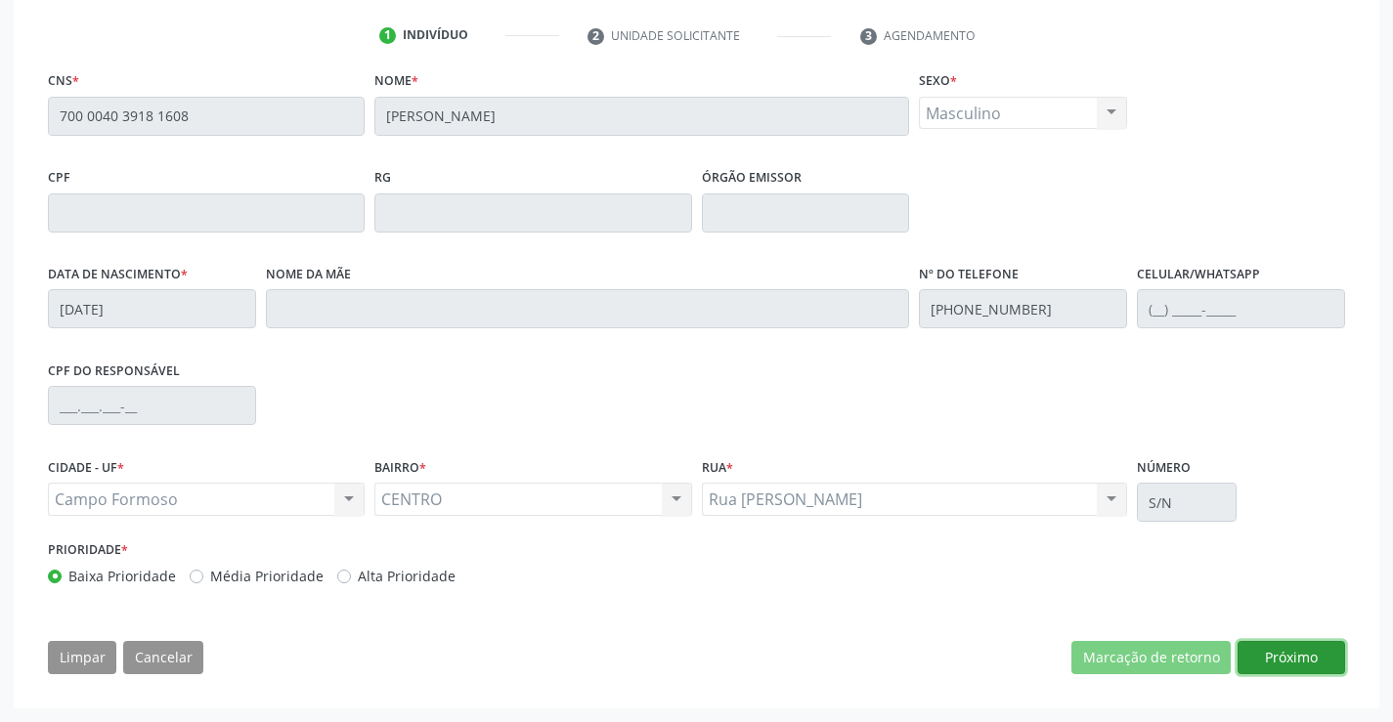
click at [1295, 654] on button "Próximo" at bounding box center [1290, 657] width 107 height 33
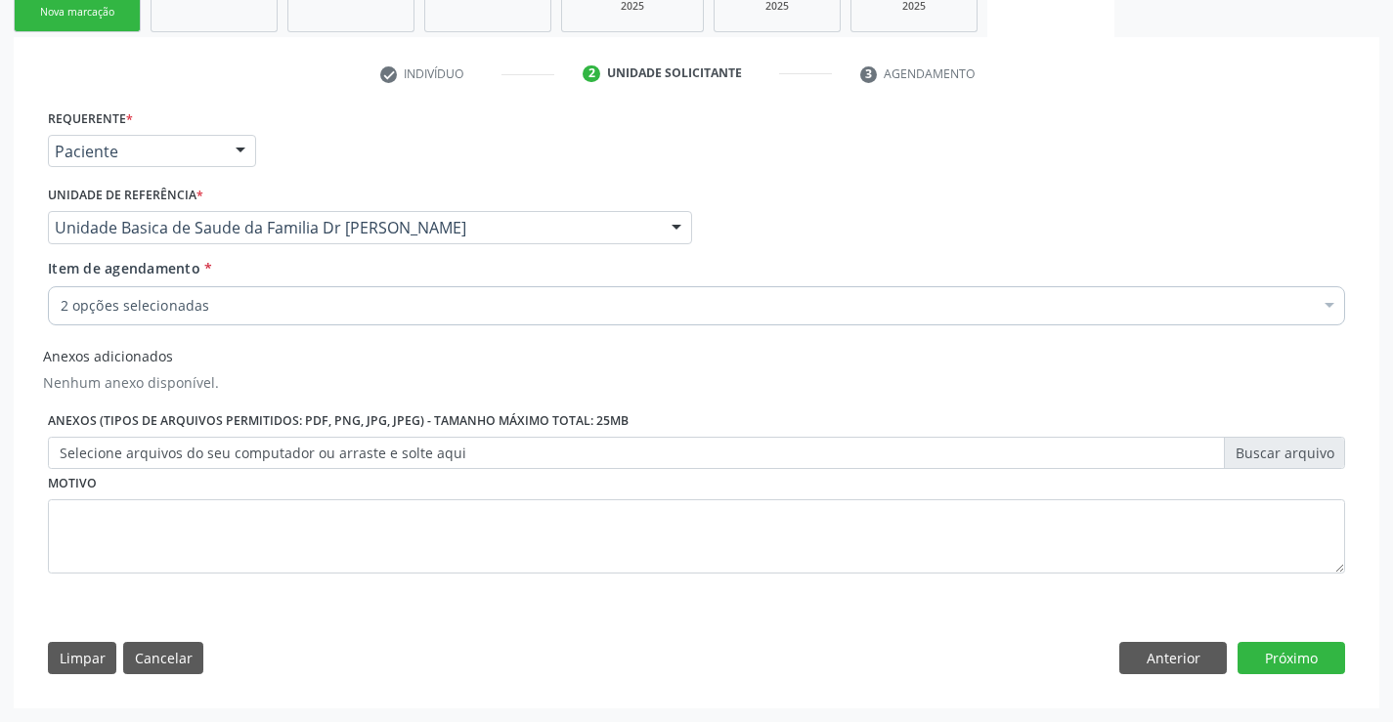
scroll to position [325, 0]
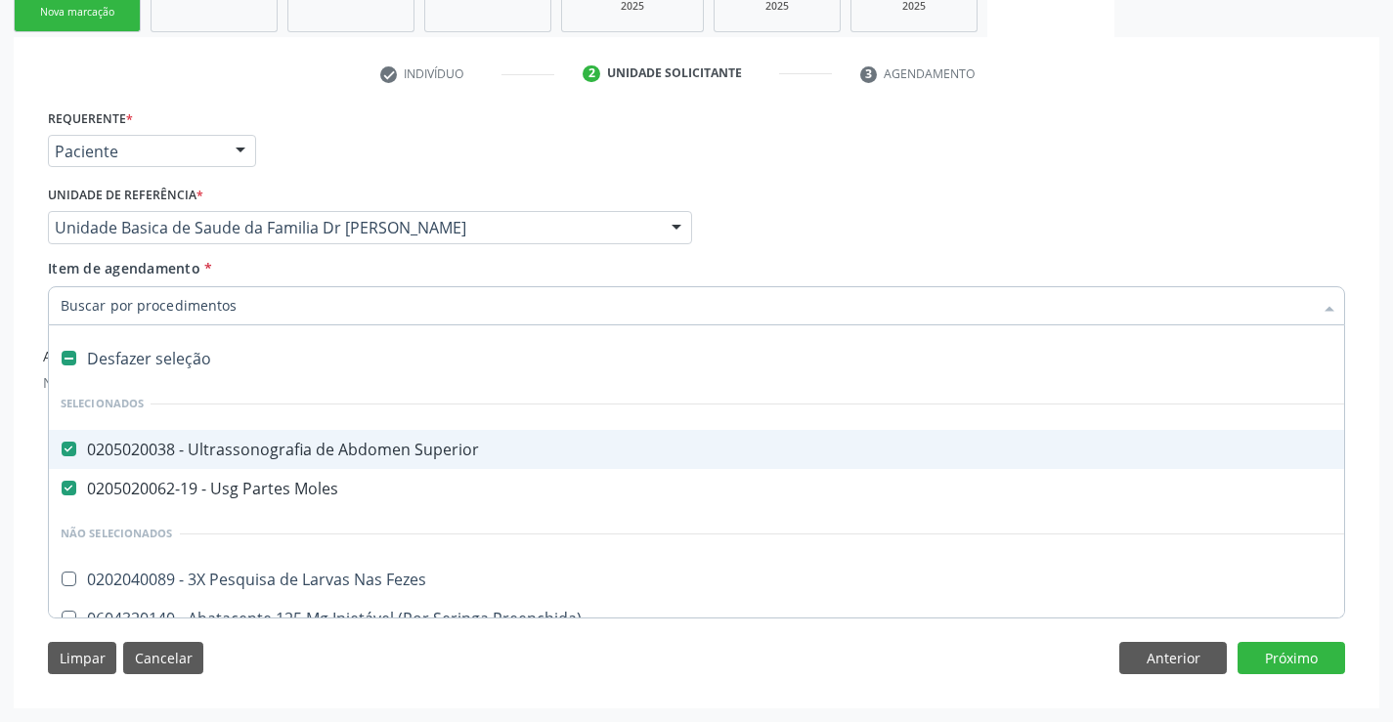
click at [406, 443] on div "0205020038 - Ultrassonografia de Abdomen Superior" at bounding box center [822, 450] width 1522 height 16
checkbox Superior "false"
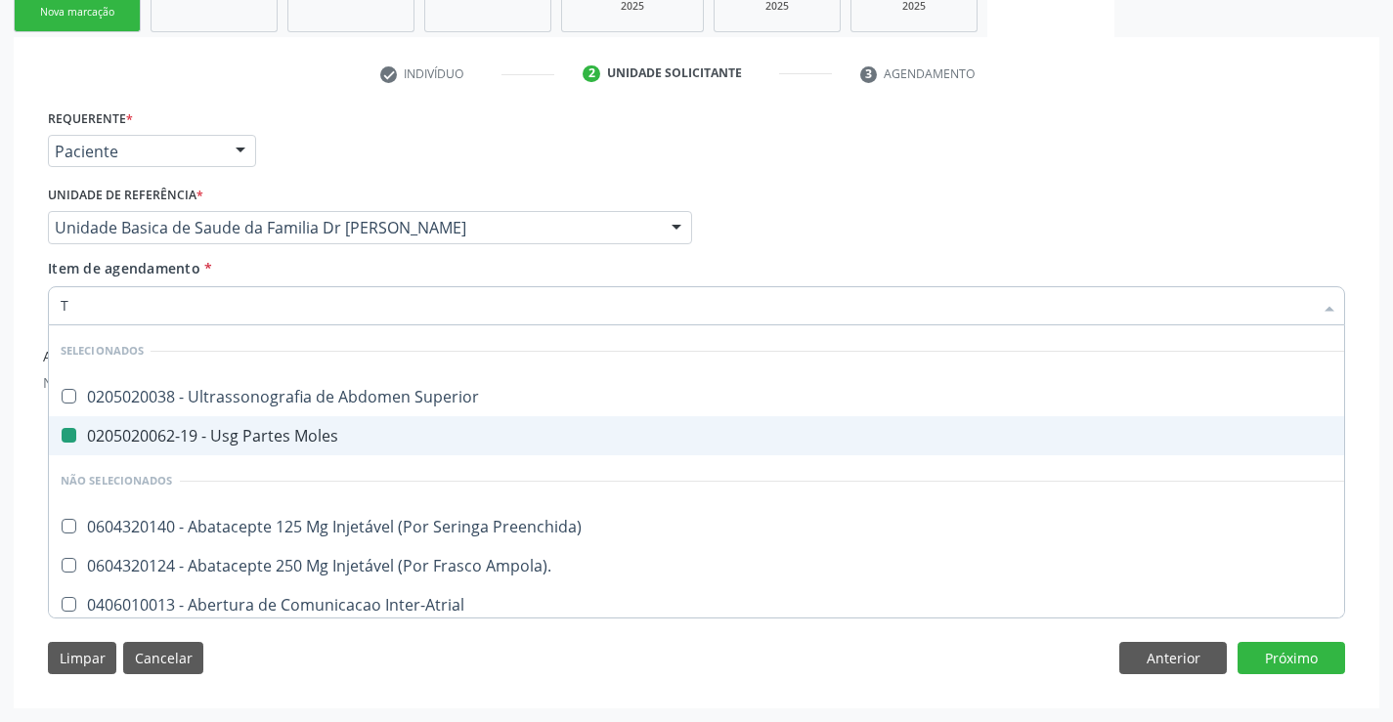
type input "TL"
checkbox Moles "false"
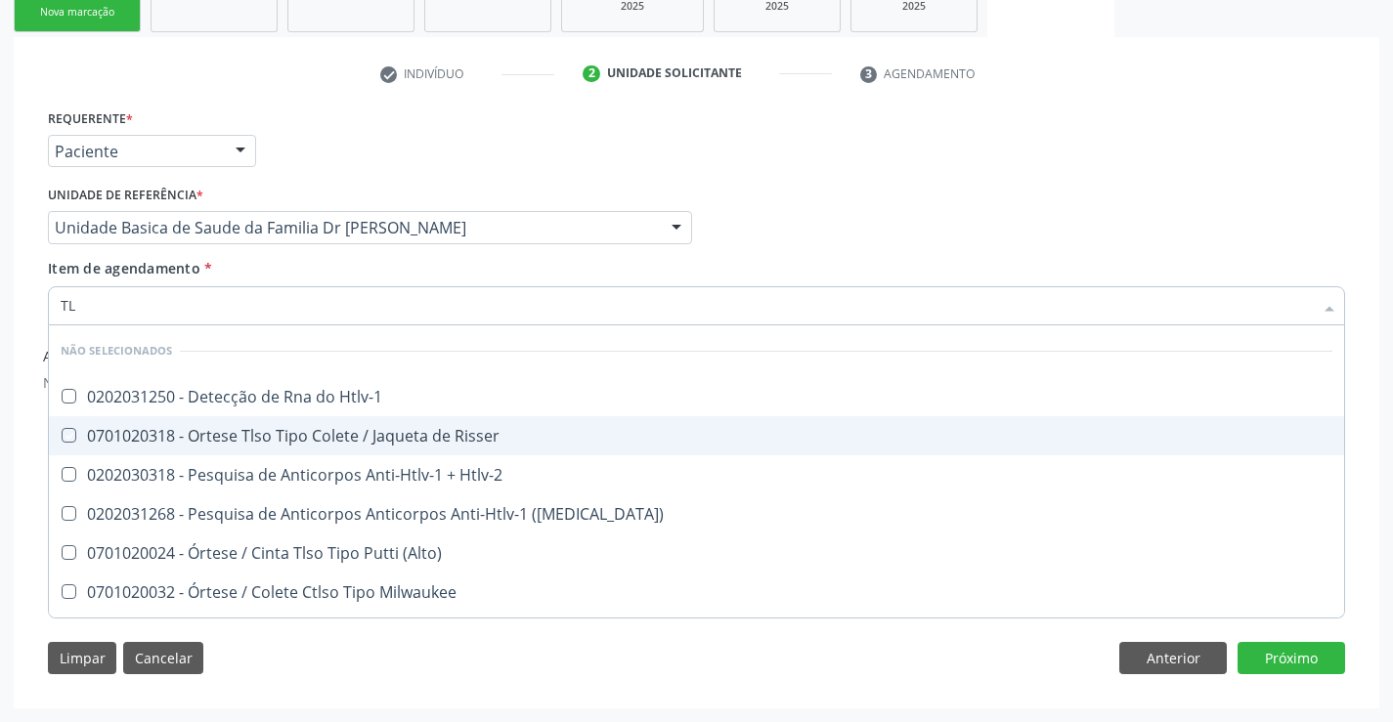
type input "T"
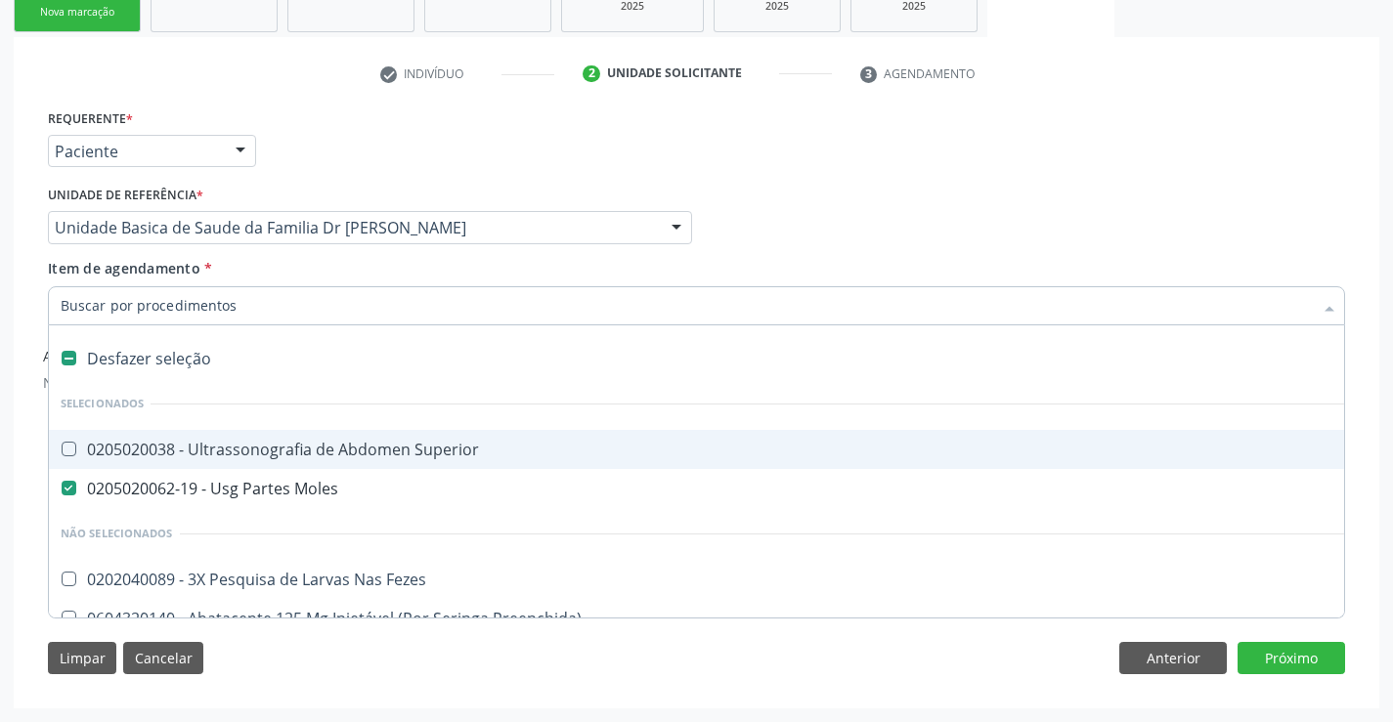
checkbox Moles "true"
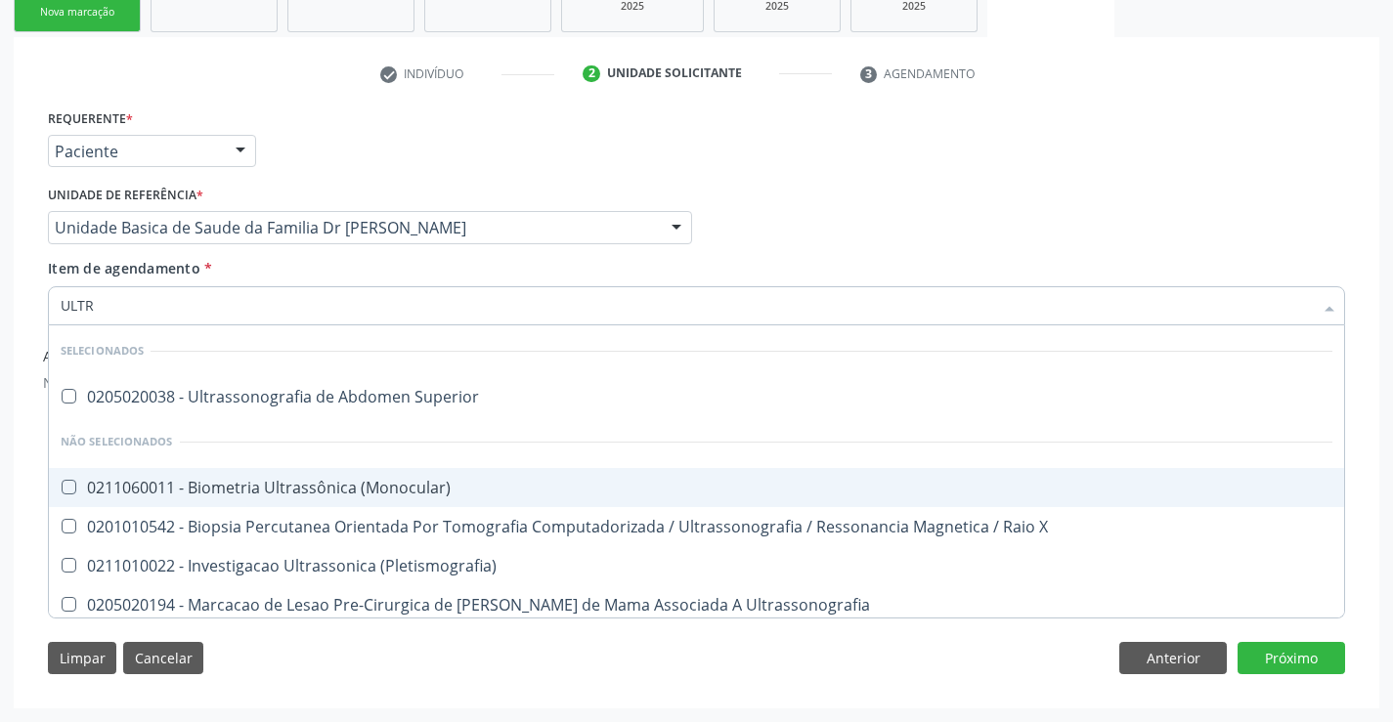
type input "ULTRA"
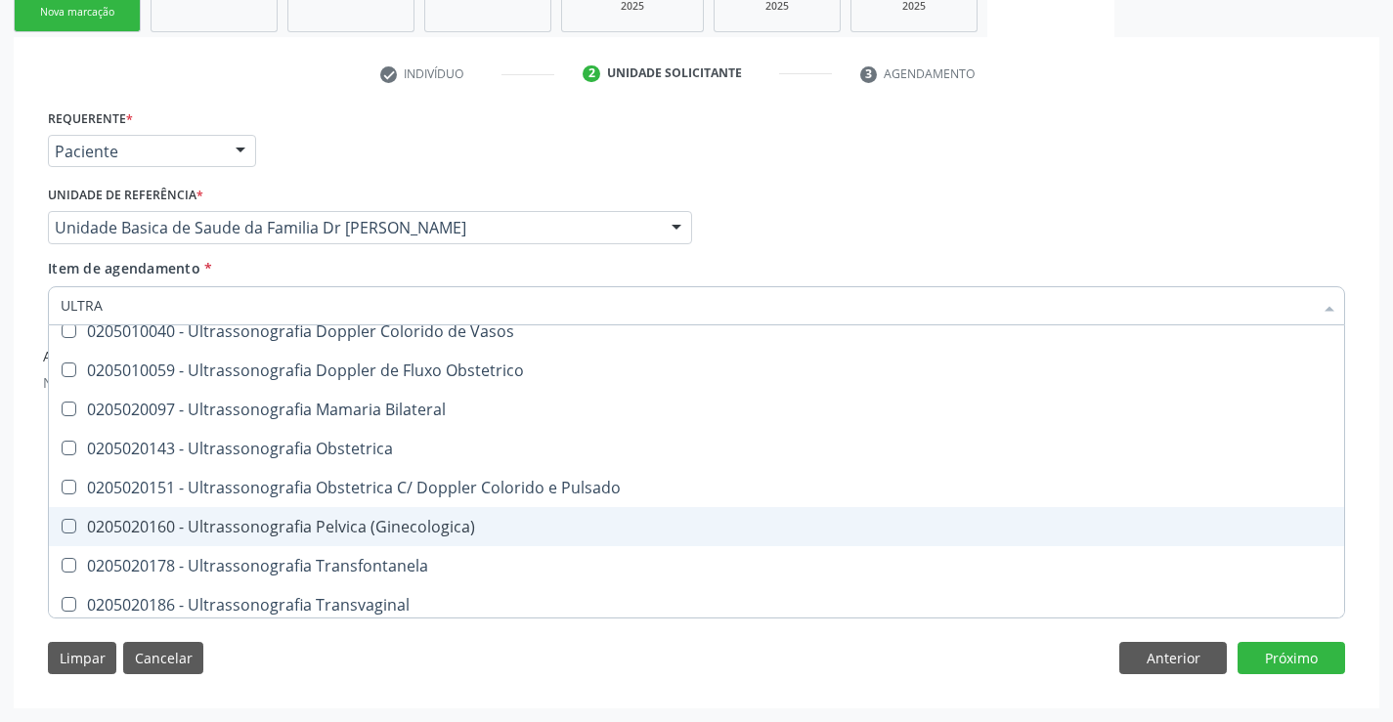
scroll to position [489, 0]
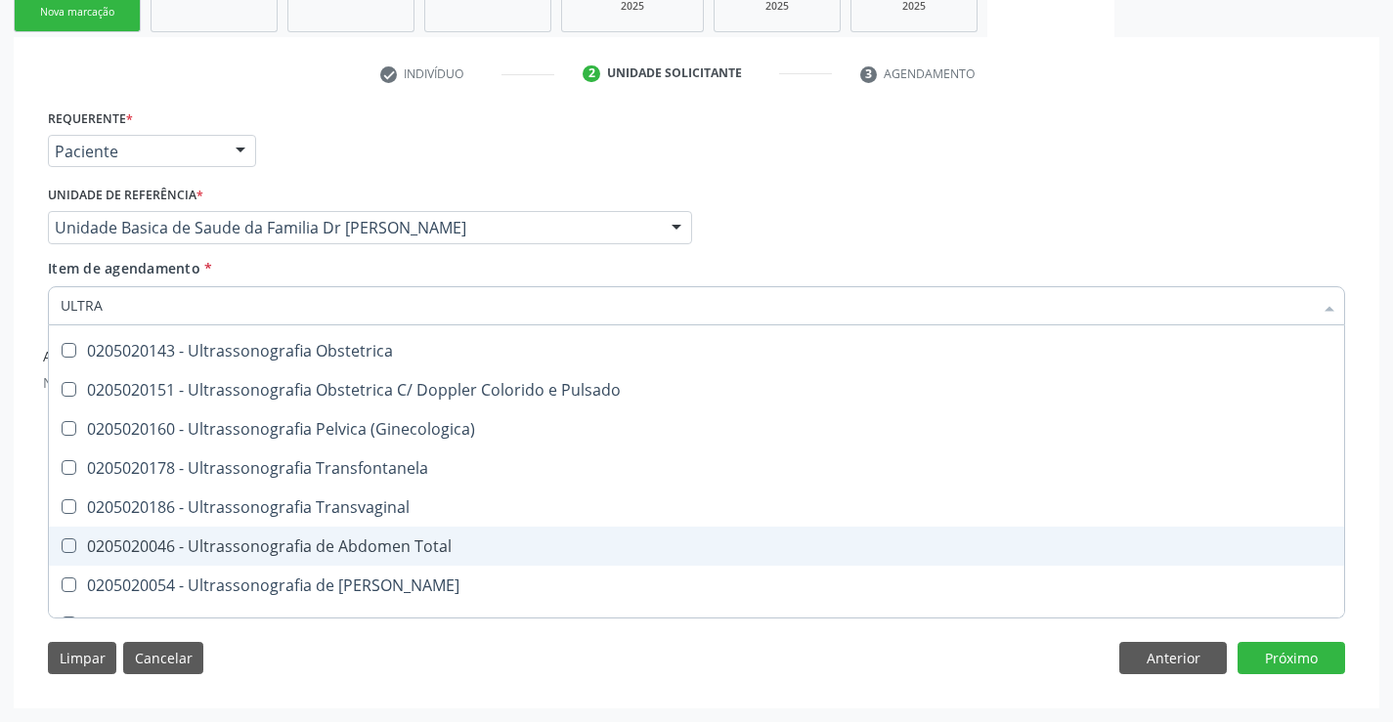
click at [461, 548] on div "0205020046 - Ultrassonografia de Abdomen Total" at bounding box center [696, 546] width 1271 height 16
checkbox Total "true"
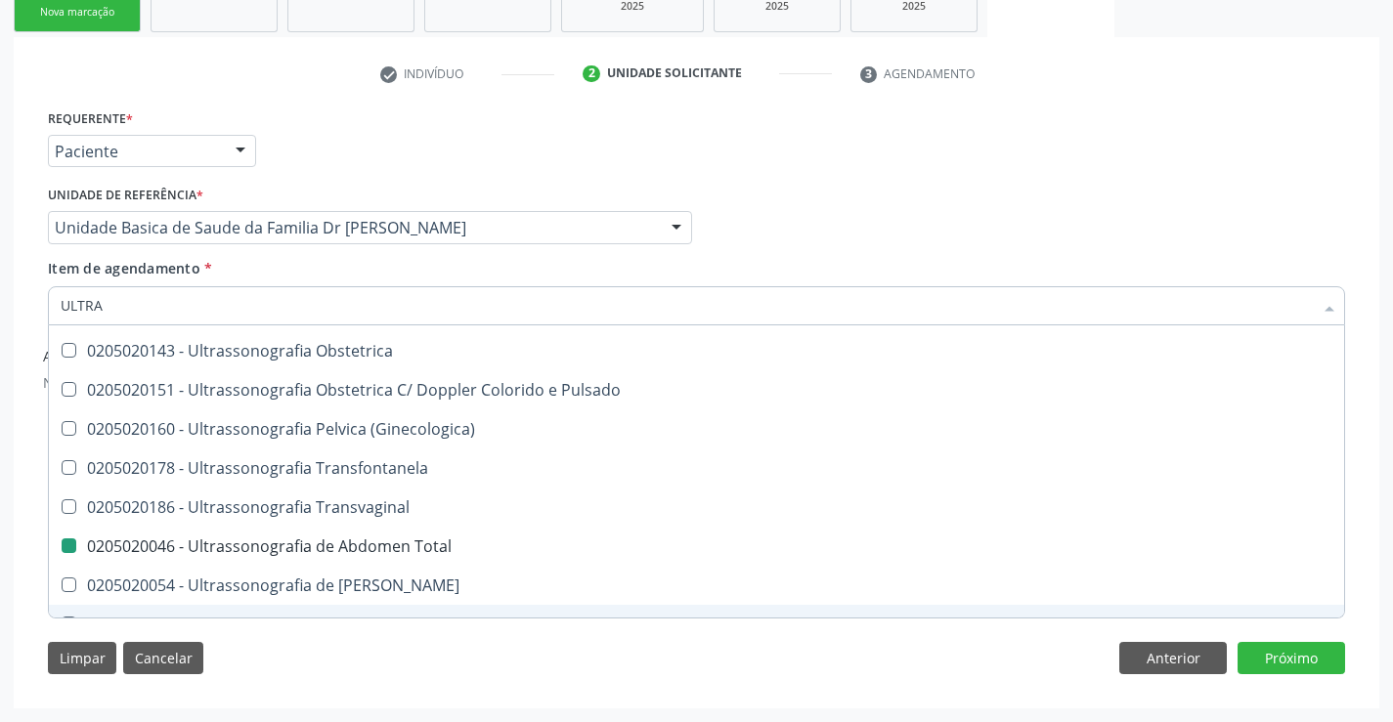
click at [468, 647] on div "Limpar Cancelar Anterior Próximo" at bounding box center [696, 658] width 1297 height 33
checkbox Superior "true"
checkbox Total "false"
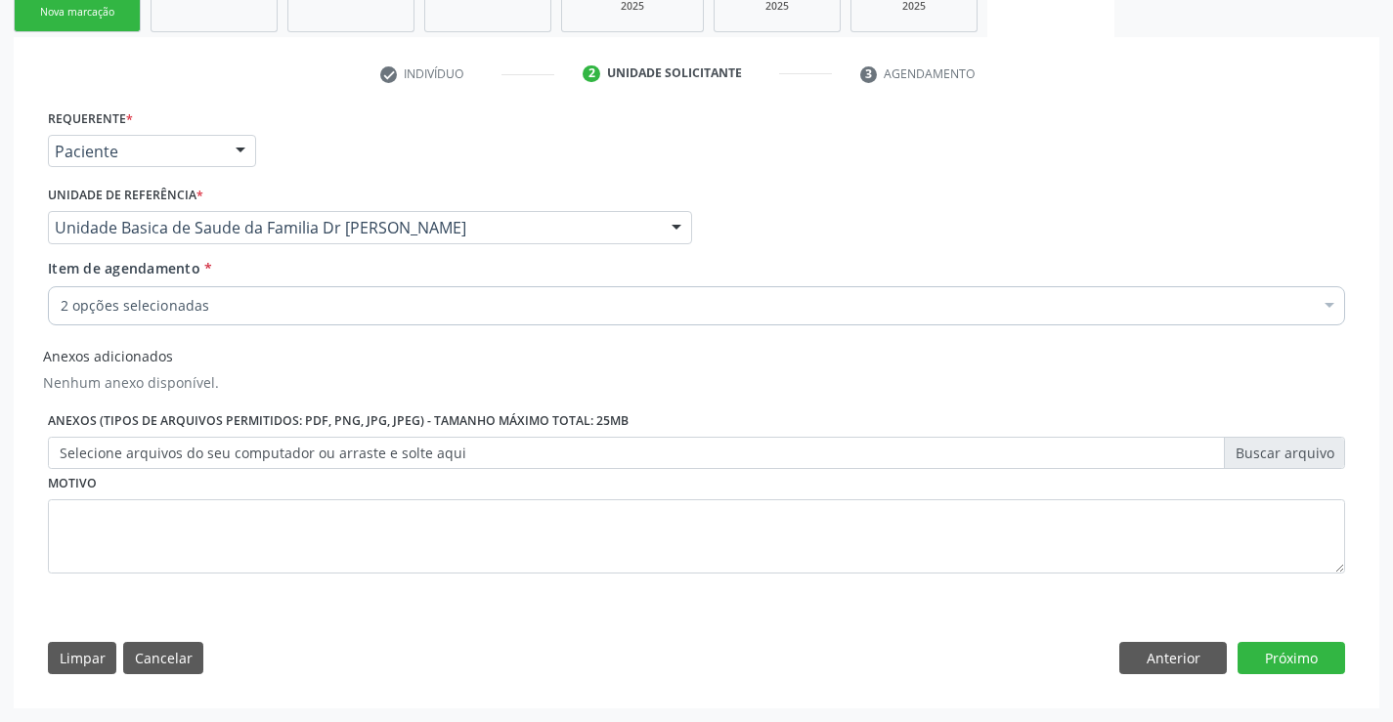
scroll to position [0, 0]
click at [1275, 653] on button "Próximo" at bounding box center [1290, 658] width 107 height 33
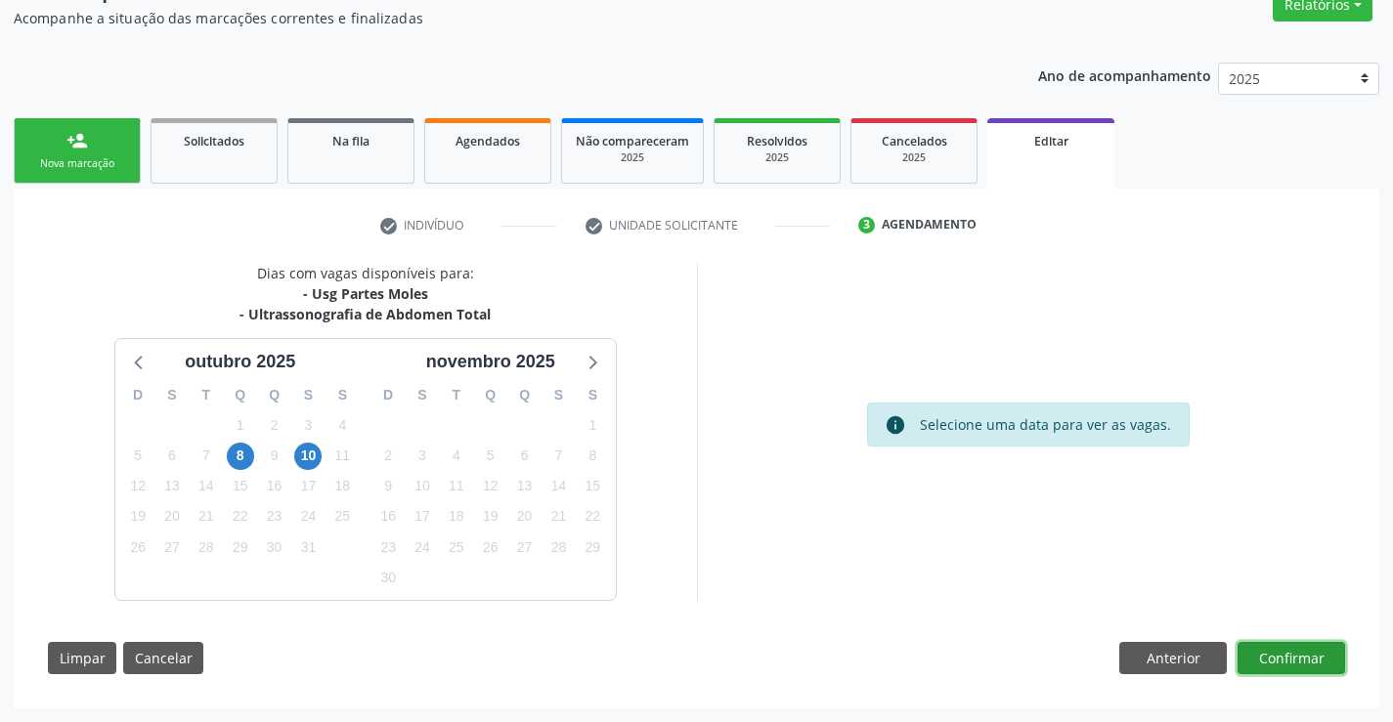
click at [1275, 652] on button "Confirmar" at bounding box center [1290, 658] width 107 height 33
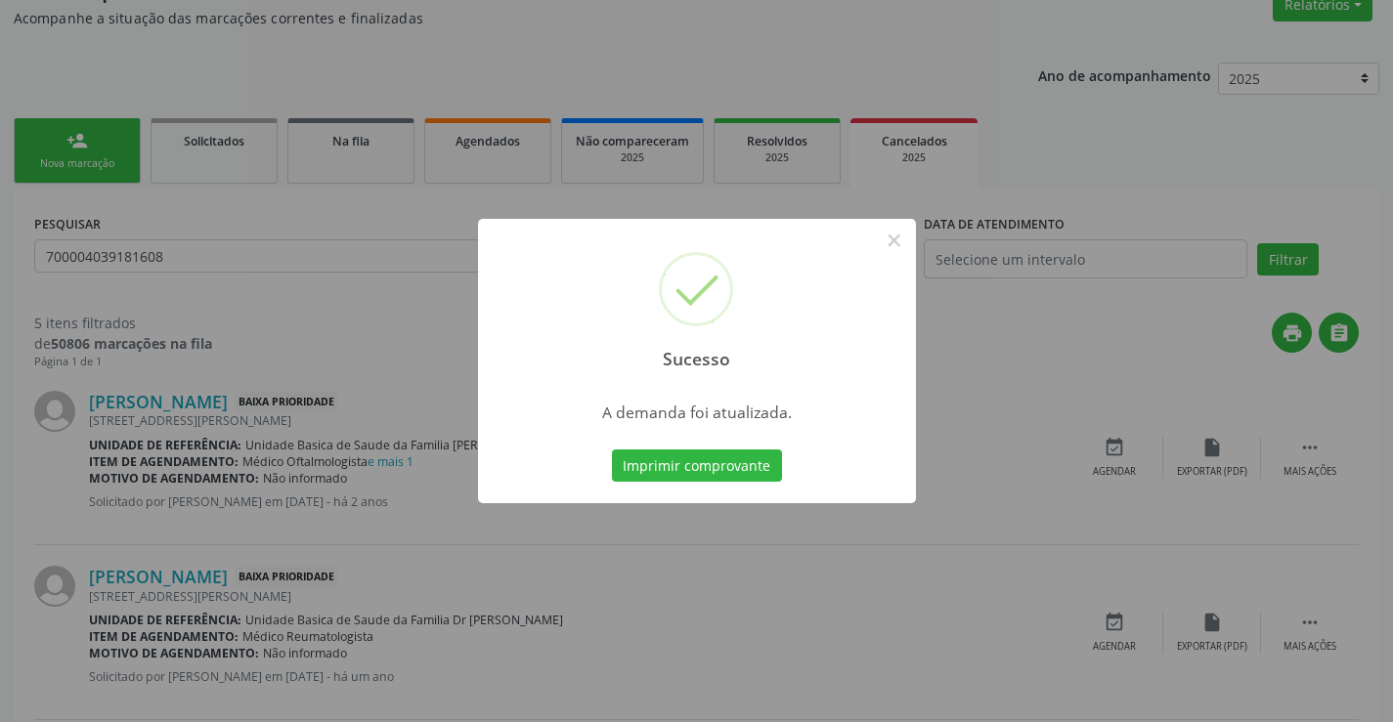
scroll to position [0, 0]
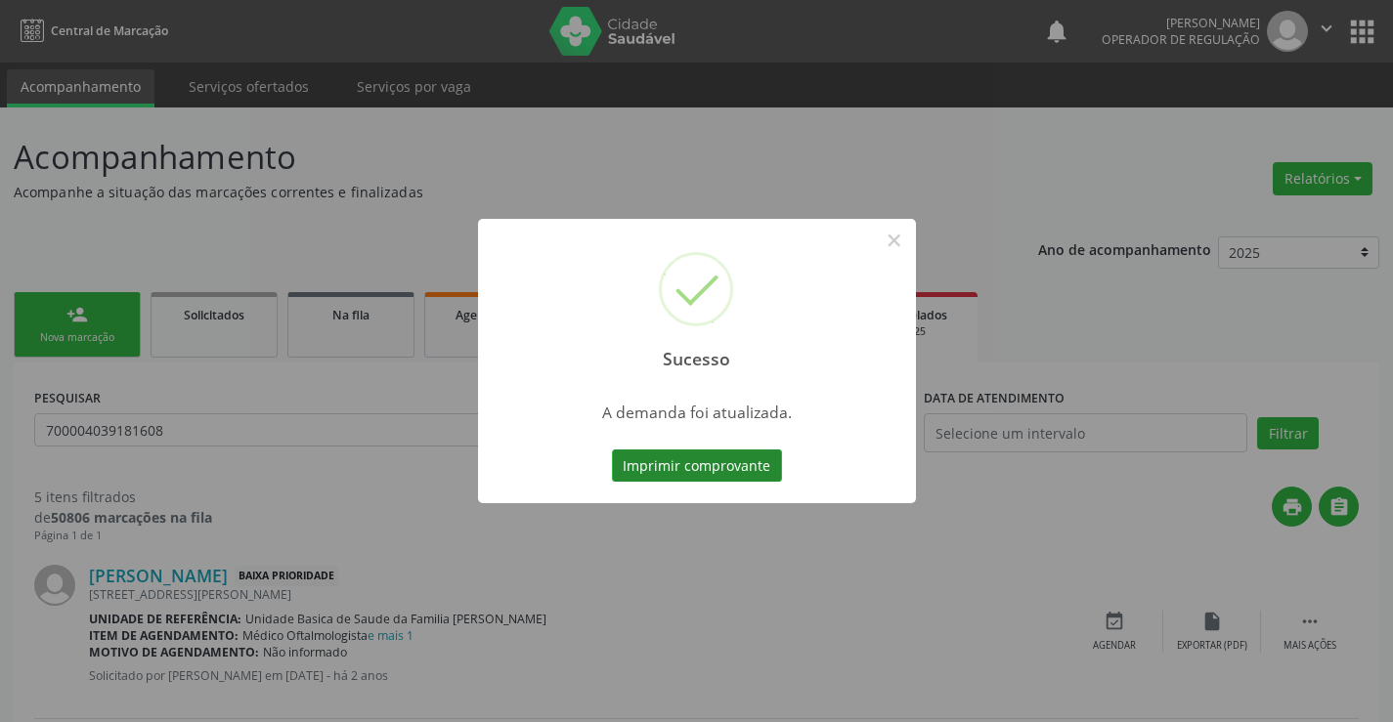
click at [742, 468] on button "Imprimir comprovante" at bounding box center [697, 466] width 170 height 33
